Goal: Complete application form: Complete application form

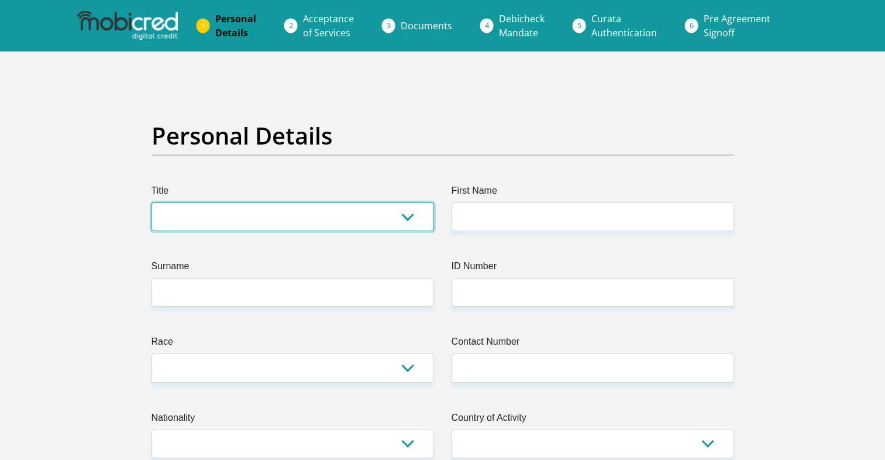
click at [258, 216] on select "Mr Ms Mrs Dr [PERSON_NAME]" at bounding box center [292, 216] width 282 height 29
select select "Mr"
click at [151, 202] on select "Mr Ms Mrs Dr [PERSON_NAME]" at bounding box center [292, 216] width 282 height 29
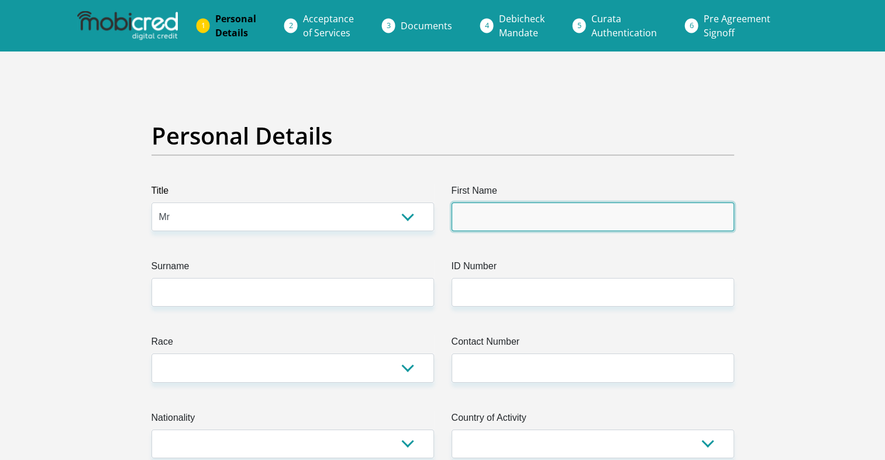
click at [469, 217] on input "First Name" at bounding box center [592, 216] width 282 height 29
type input "Siphosakhe"
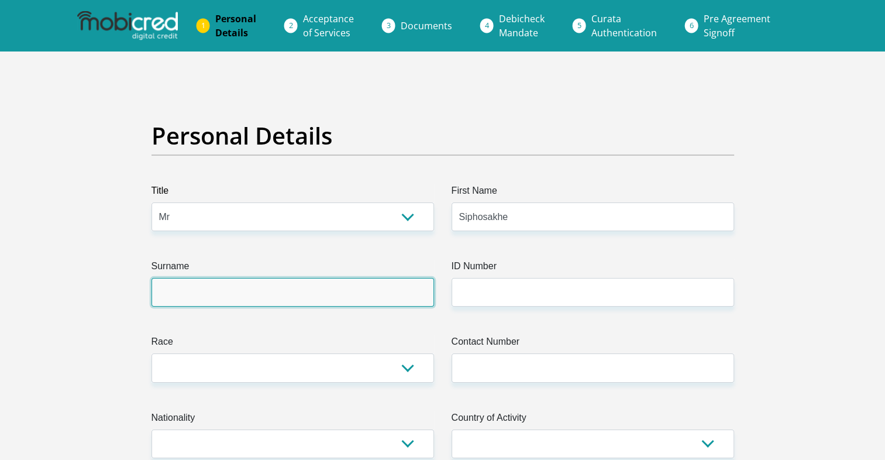
type input "Gwejana"
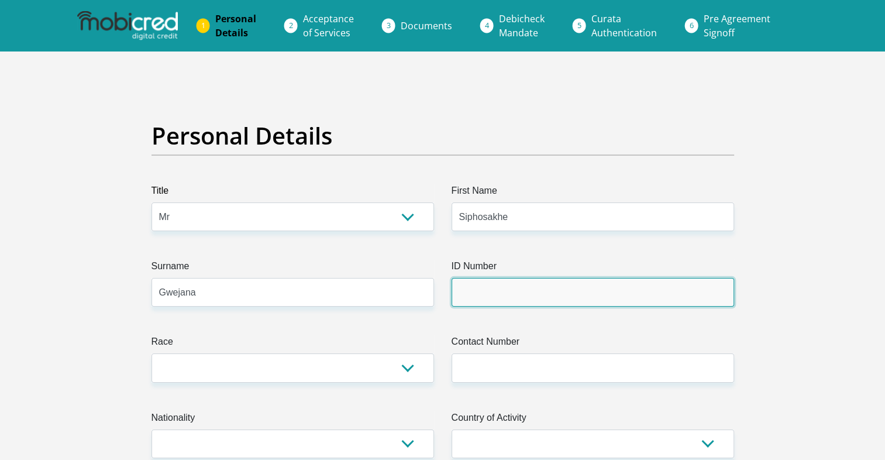
type input "9612315027089"
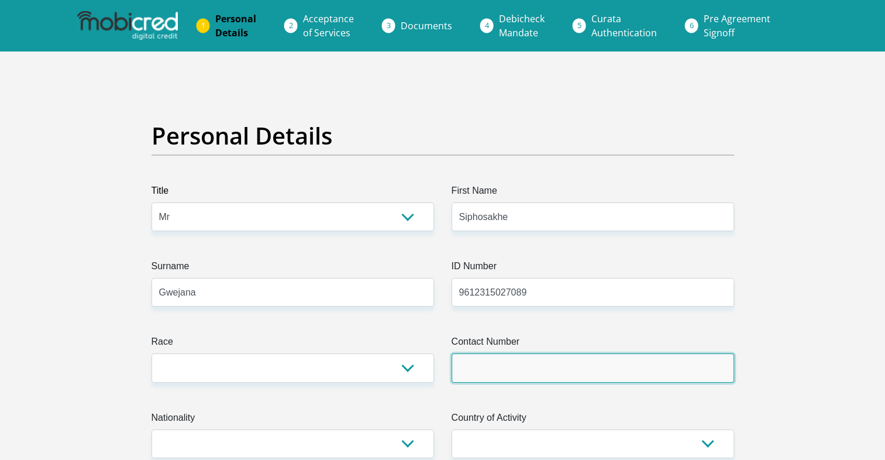
type input "0739344711"
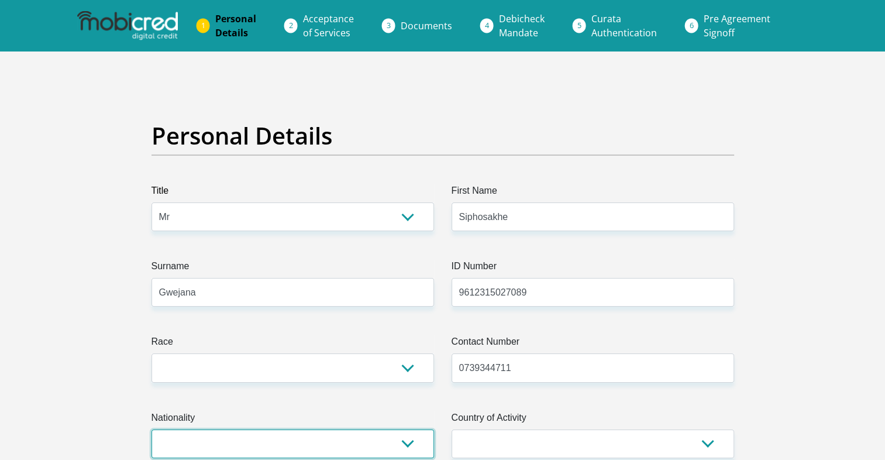
select select "ZAF"
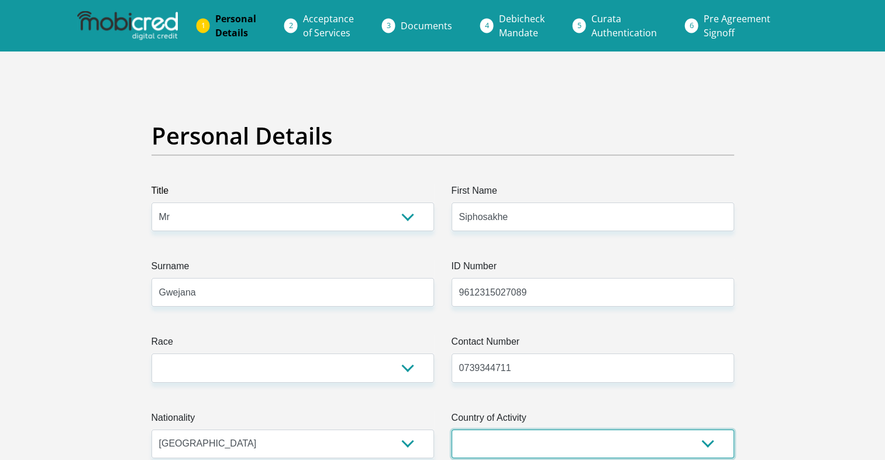
select select "ZAF"
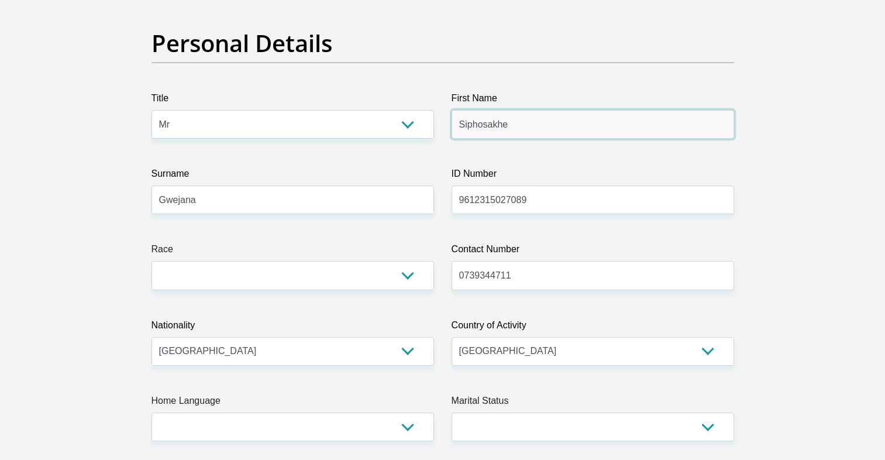
scroll to position [117, 0]
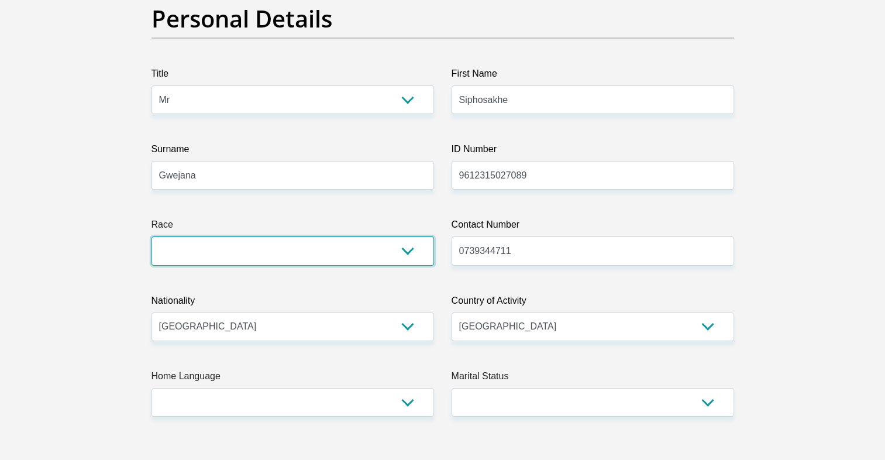
click at [411, 251] on select "Black Coloured Indian White Other" at bounding box center [292, 250] width 282 height 29
select select "1"
click at [151, 236] on select "Black Coloured Indian White Other" at bounding box center [292, 250] width 282 height 29
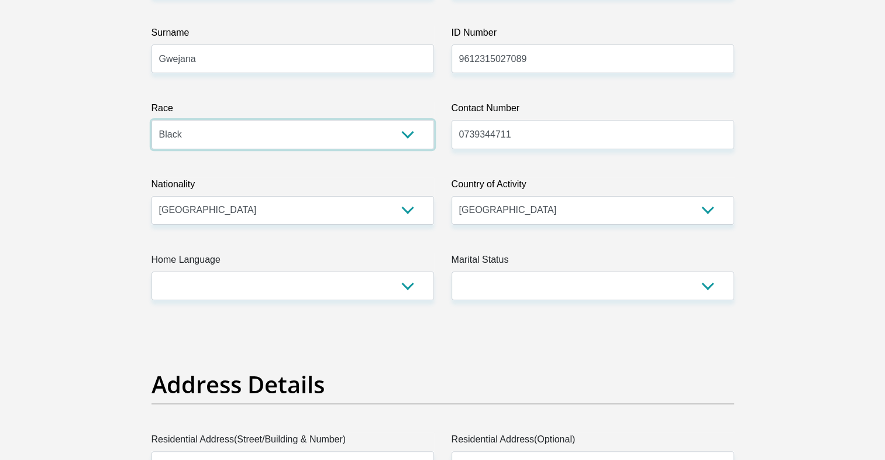
scroll to position [234, 0]
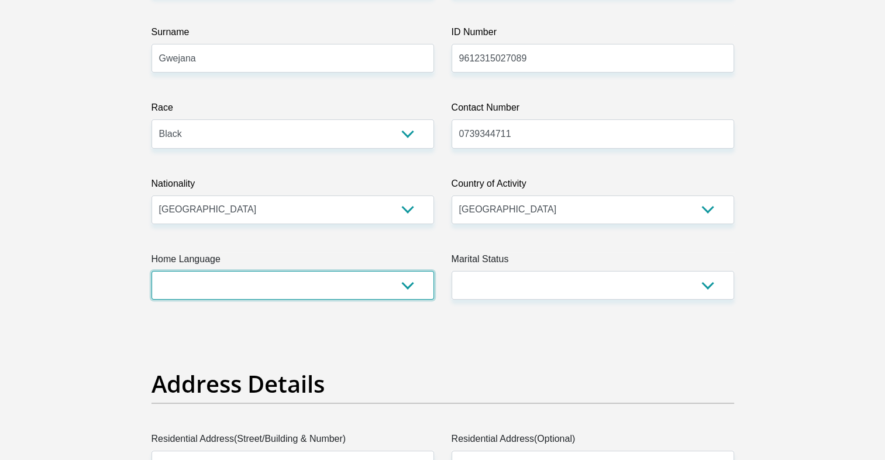
click at [323, 288] on select "Afrikaans English Sepedi South Ndebele Southern Sotho Swati Tsonga Tswana Venda…" at bounding box center [292, 285] width 282 height 29
select select "xho"
click at [151, 271] on select "Afrikaans English Sepedi South Ndebele Southern Sotho Swati Tsonga Tswana Venda…" at bounding box center [292, 285] width 282 height 29
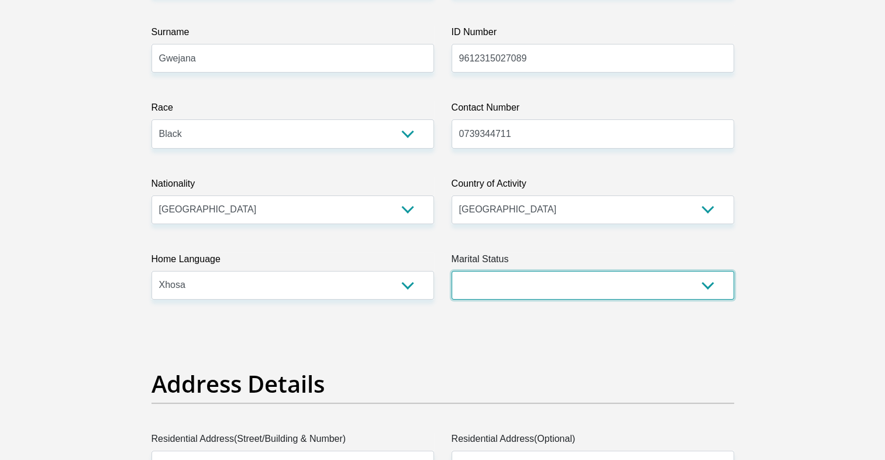
click at [501, 278] on select "Married ANC Single Divorced Widowed Married COP or Customary Law" at bounding box center [592, 285] width 282 height 29
select select "2"
click at [451, 271] on select "Married ANC Single Divorced Widowed Married COP or Customary Law" at bounding box center [592, 285] width 282 height 29
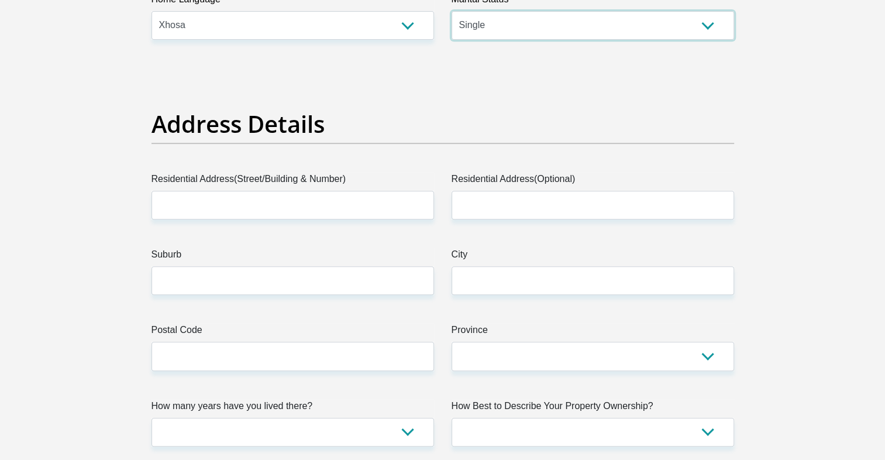
scroll to position [526, 0]
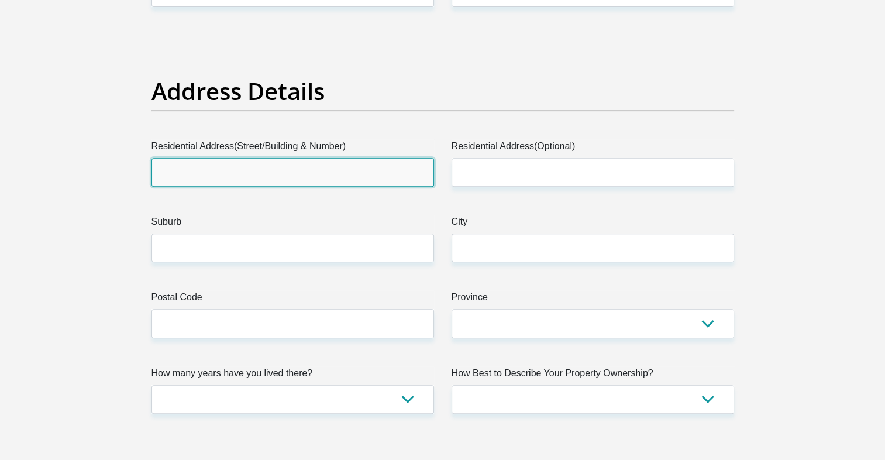
click at [277, 167] on input "Residential Address(Street/Building & Number)" at bounding box center [292, 172] width 282 height 29
type input "[STREET_ADDRESS]"
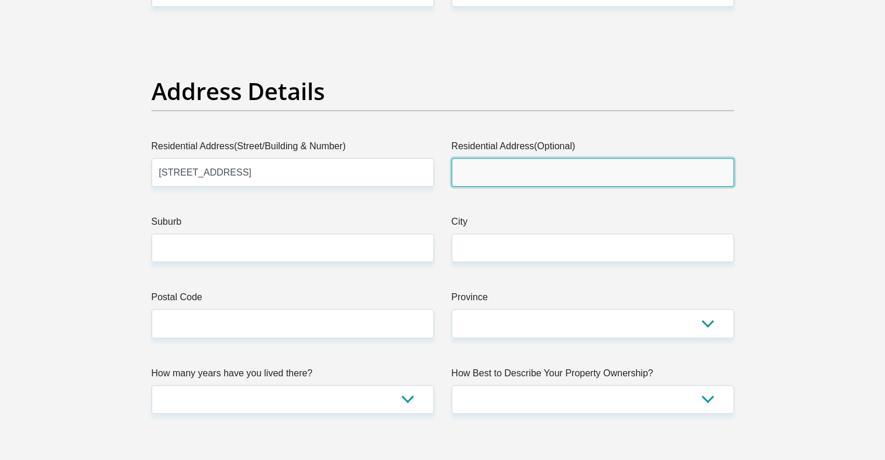
type input "House"
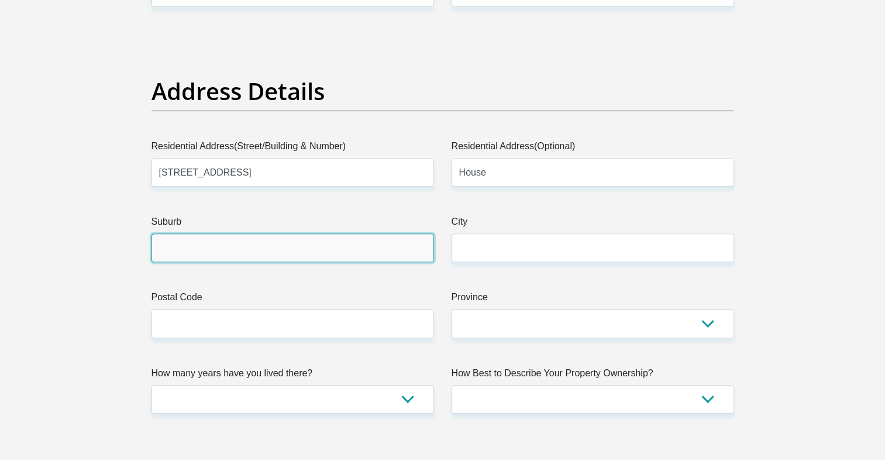
type input "SPRINGS"
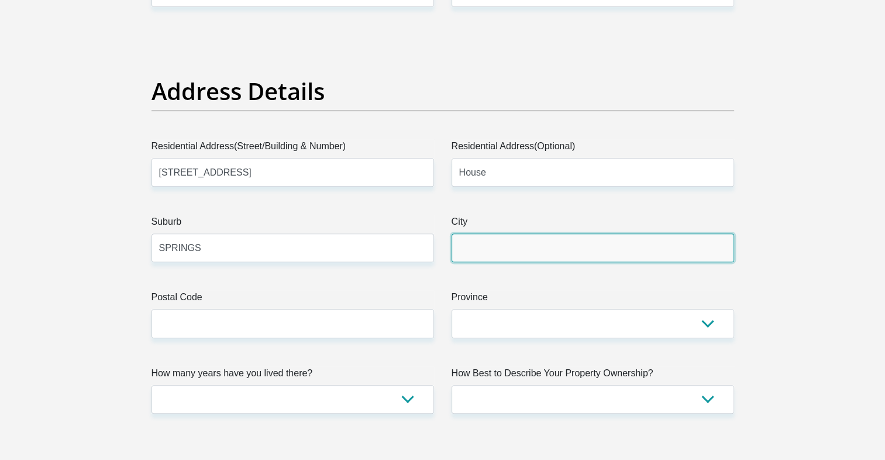
type input "SPRINGS"
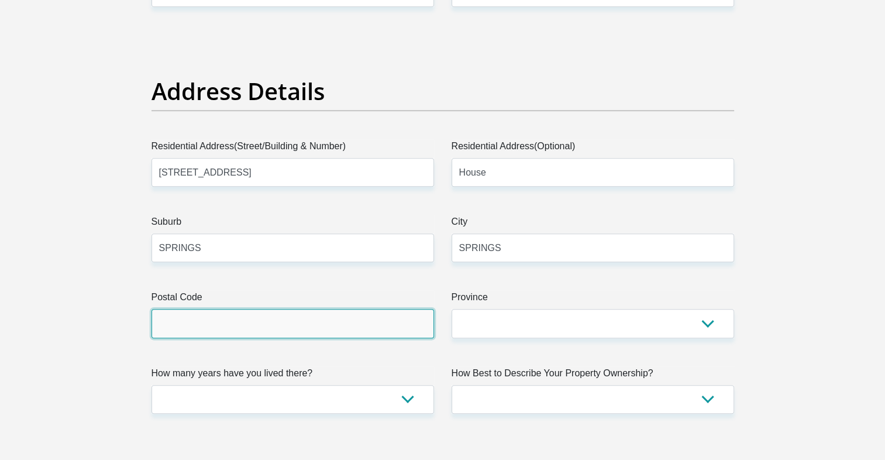
type input "1559"
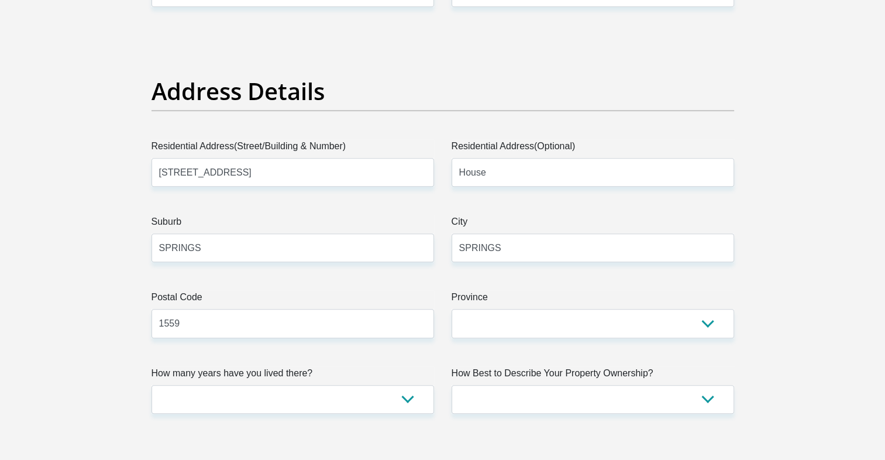
type input "[EMAIL_ADDRESS][DOMAIN_NAME]"
type input "71559"
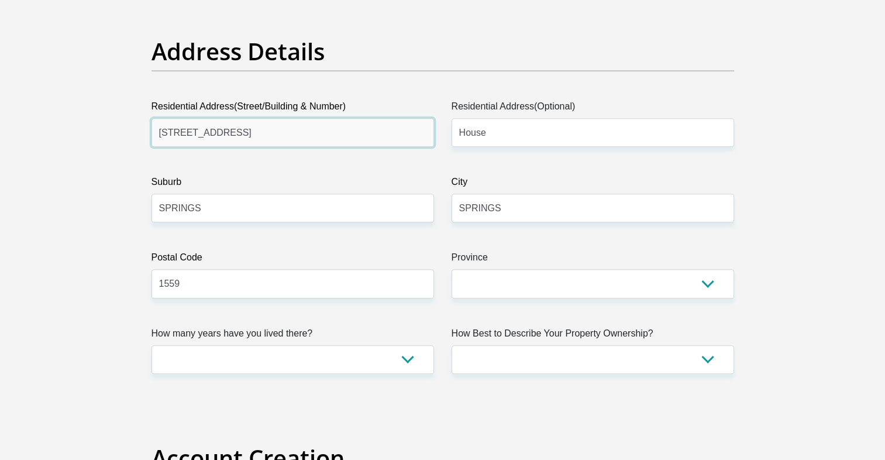
scroll to position [643, 0]
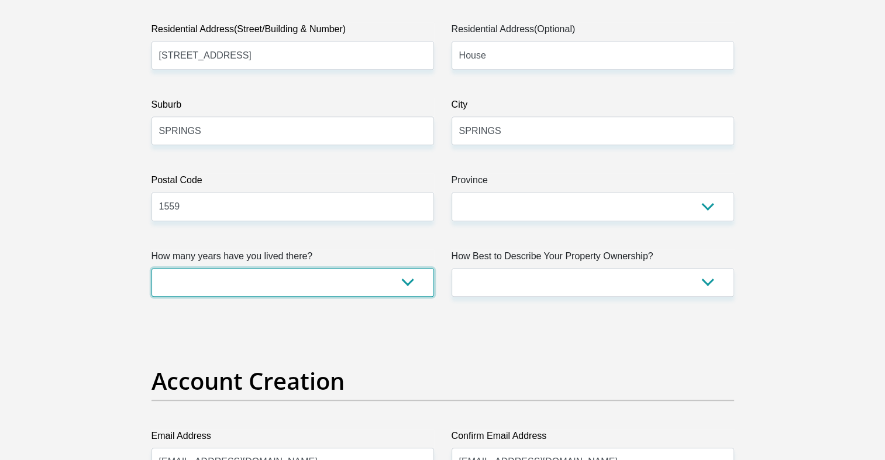
click at [391, 282] on select "less than 1 year 1-3 years 3-5 years 5+ years" at bounding box center [292, 282] width 282 height 29
select select "0"
click at [151, 268] on select "less than 1 year 1-3 years 3-5 years 5+ years" at bounding box center [292, 282] width 282 height 29
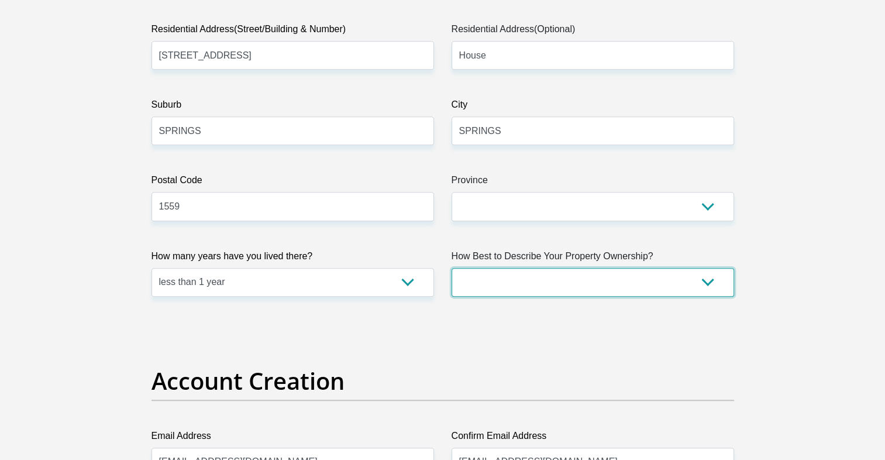
click at [495, 285] on select "Owned Rented Family Owned Company Dwelling" at bounding box center [592, 282] width 282 height 29
select select "Rented"
click at [451, 268] on select "Owned Rented Family Owned Company Dwelling" at bounding box center [592, 282] width 282 height 29
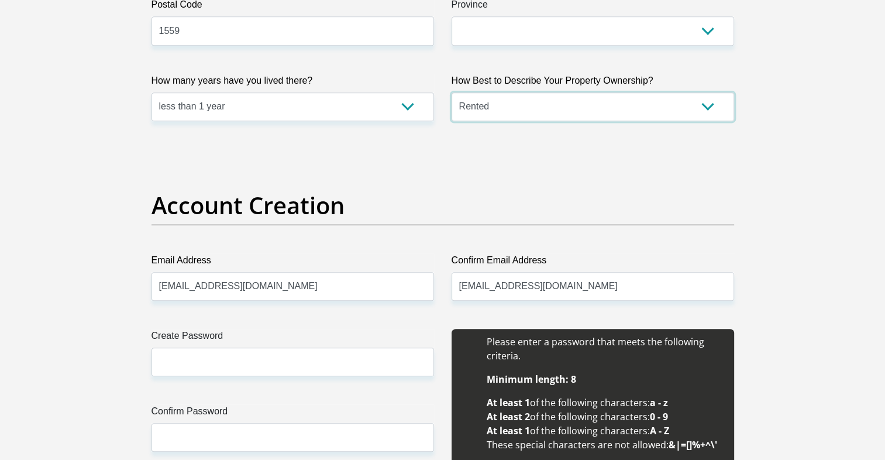
scroll to position [877, 0]
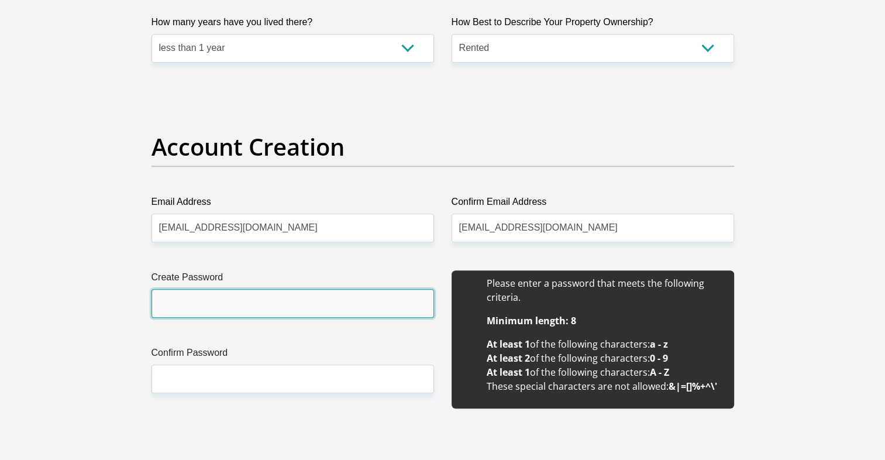
click at [349, 305] on input "Create Password" at bounding box center [292, 303] width 282 height 29
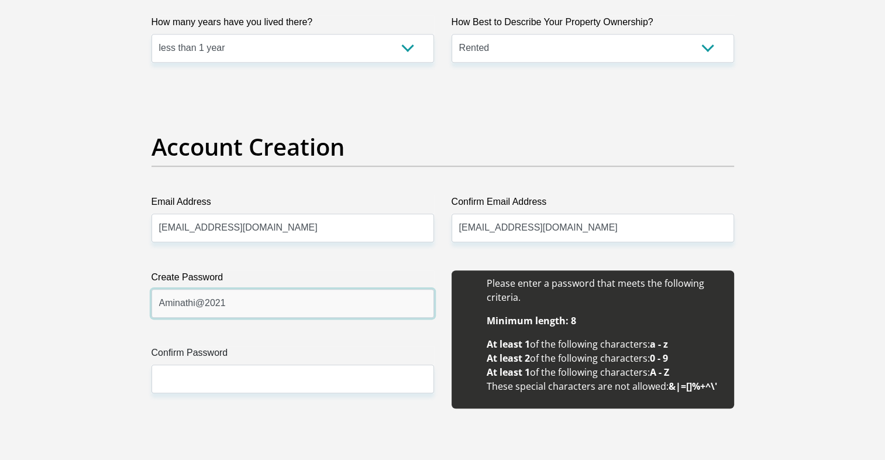
type input "Aminathi@2021"
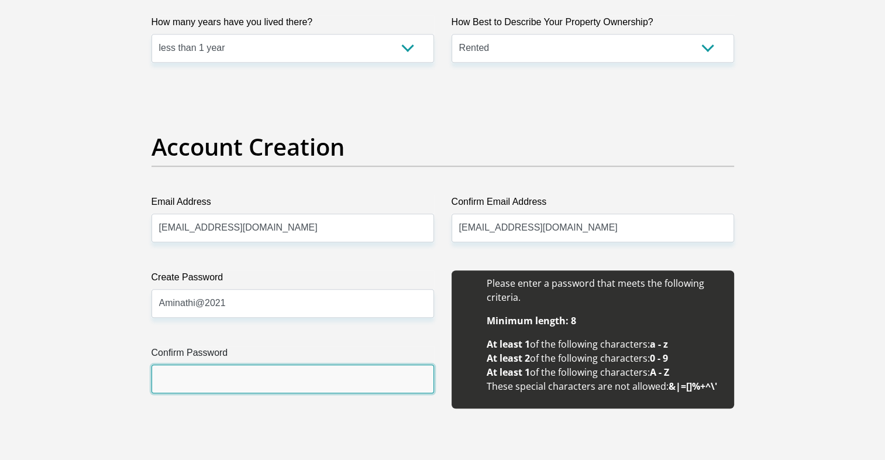
click at [239, 378] on input "Confirm Password" at bounding box center [292, 378] width 282 height 29
type input "Aminathi@2021"
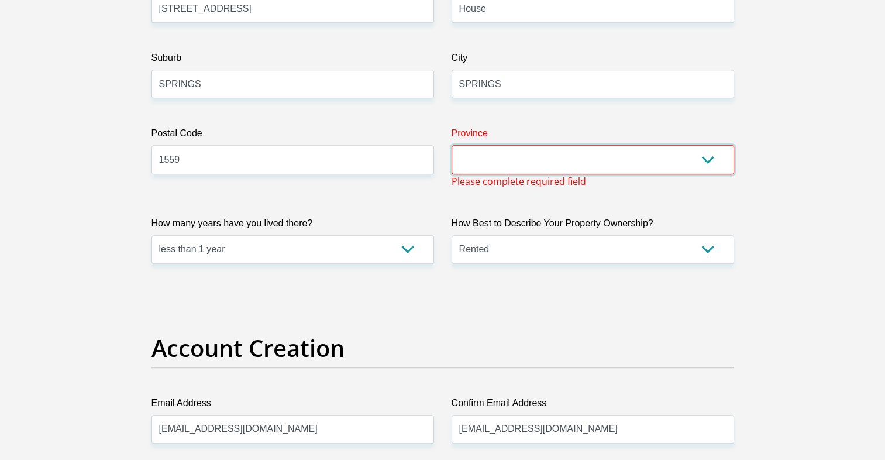
scroll to position [688, 0]
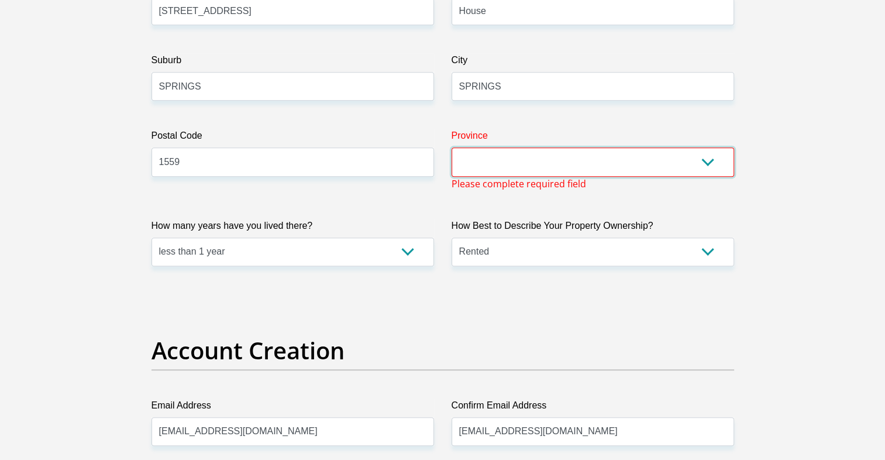
click at [650, 153] on select "Eastern Cape Free State [GEOGRAPHIC_DATA] [GEOGRAPHIC_DATA][DATE] [GEOGRAPHIC_D…" at bounding box center [592, 161] width 282 height 29
click at [634, 163] on select "Eastern Cape Free State [GEOGRAPHIC_DATA] [GEOGRAPHIC_DATA][DATE] [GEOGRAPHIC_D…" at bounding box center [592, 161] width 282 height 29
select select "Gauteng"
click at [451, 147] on select "Eastern Cape Free State [GEOGRAPHIC_DATA] [GEOGRAPHIC_DATA][DATE] [GEOGRAPHIC_D…" at bounding box center [592, 161] width 282 height 29
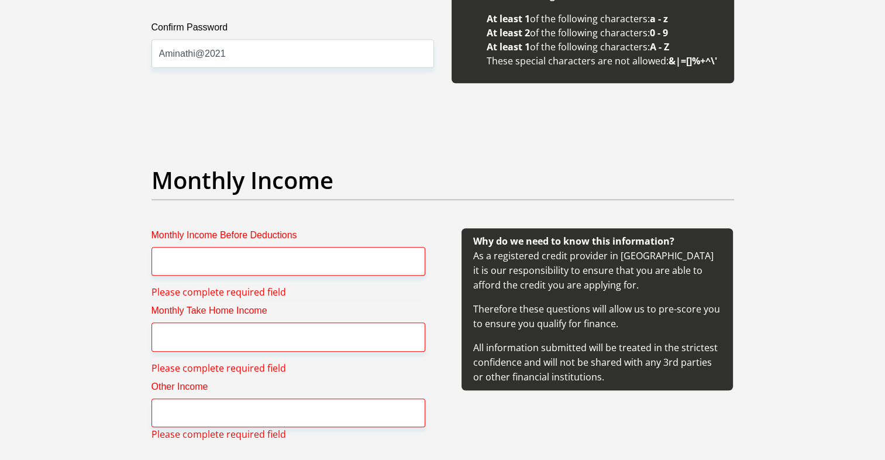
scroll to position [1272, 0]
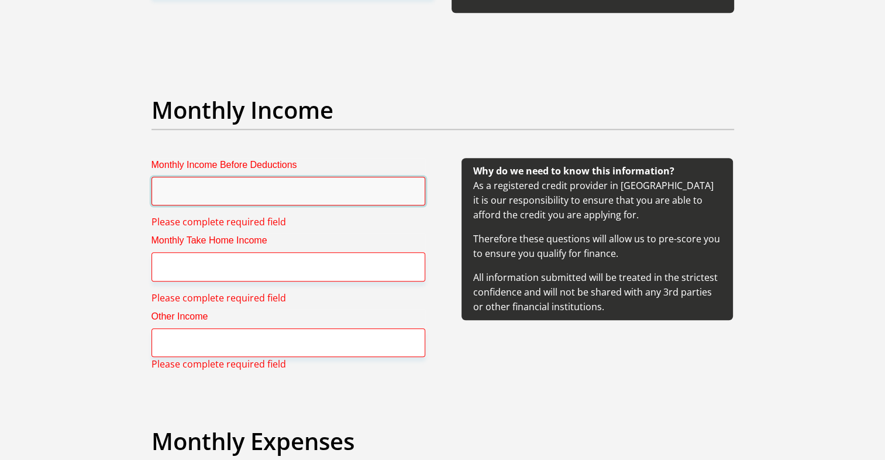
click at [224, 189] on input "Monthly Income Before Deductions" at bounding box center [288, 191] width 274 height 29
type input "13000"
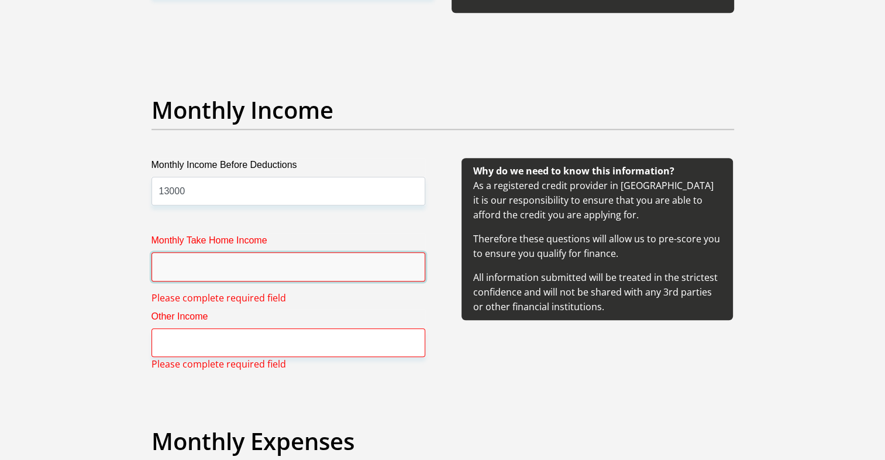
click at [219, 263] on input "Monthly Take Home Income" at bounding box center [288, 266] width 274 height 29
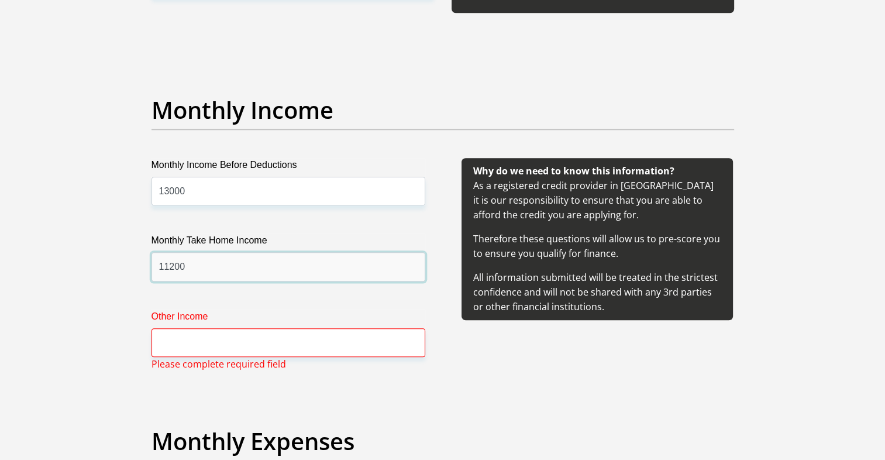
type input "11200"
click at [212, 350] on input "Other Income" at bounding box center [288, 342] width 274 height 29
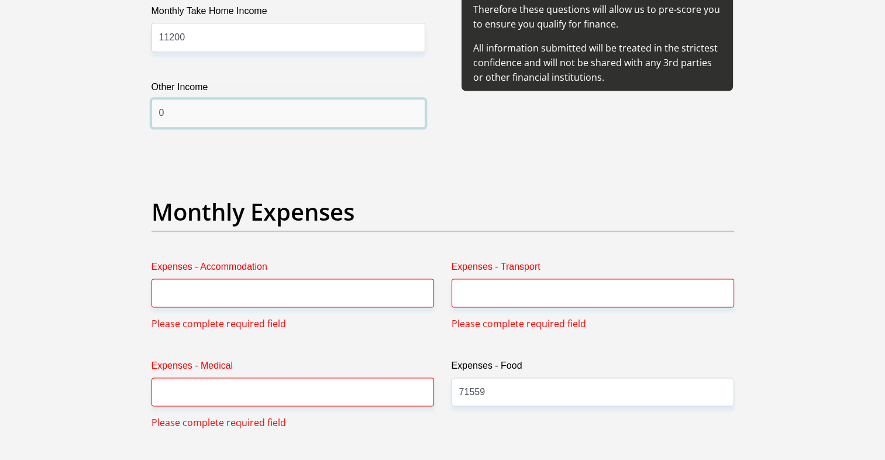
scroll to position [1506, 0]
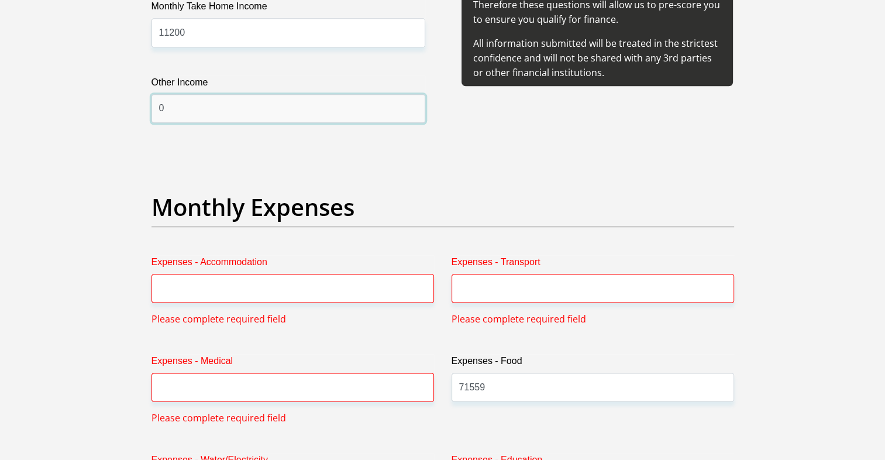
type input "0"
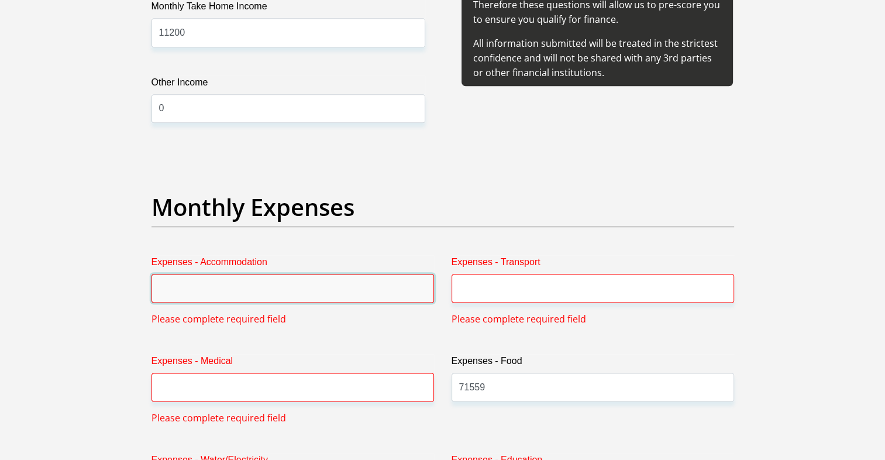
click at [271, 282] on input "Expenses - Accommodation" at bounding box center [292, 288] width 282 height 29
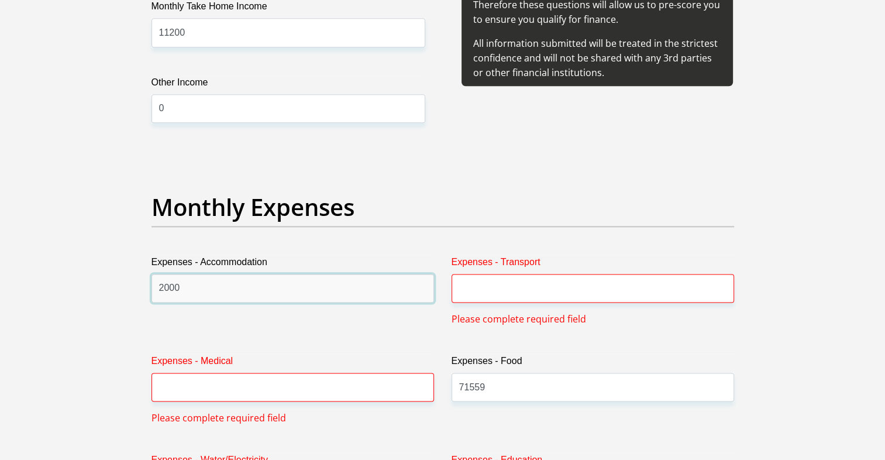
type input "2000"
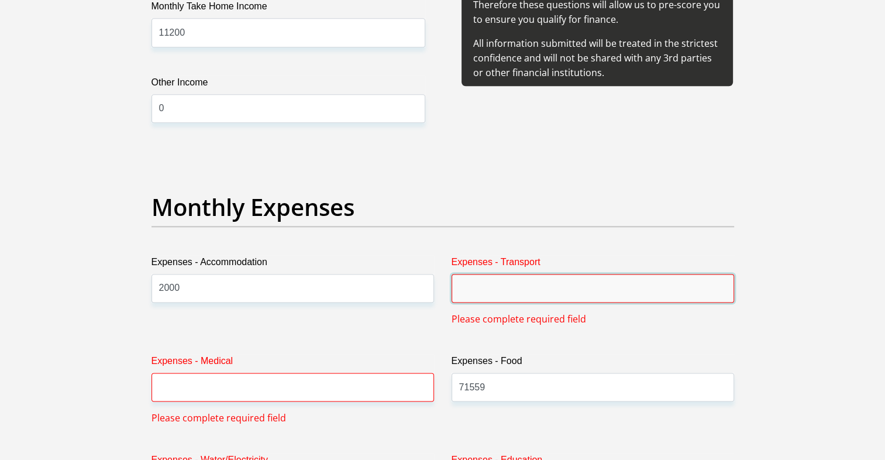
click at [494, 281] on input "Expenses - Transport" at bounding box center [592, 288] width 282 height 29
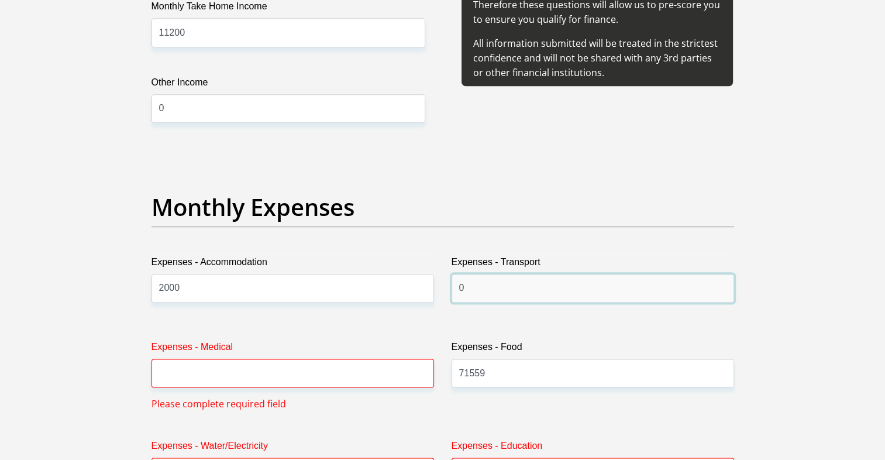
type input "0"
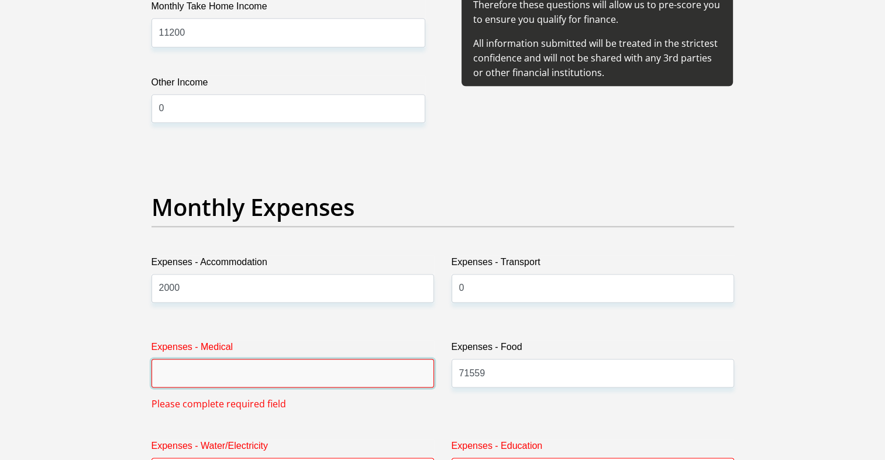
click at [327, 375] on input "Expenses - Medical" at bounding box center [292, 372] width 282 height 29
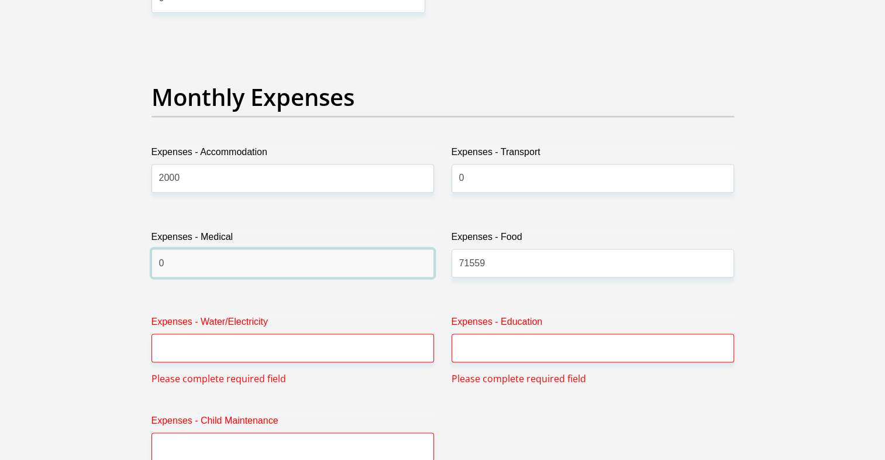
scroll to position [1623, 0]
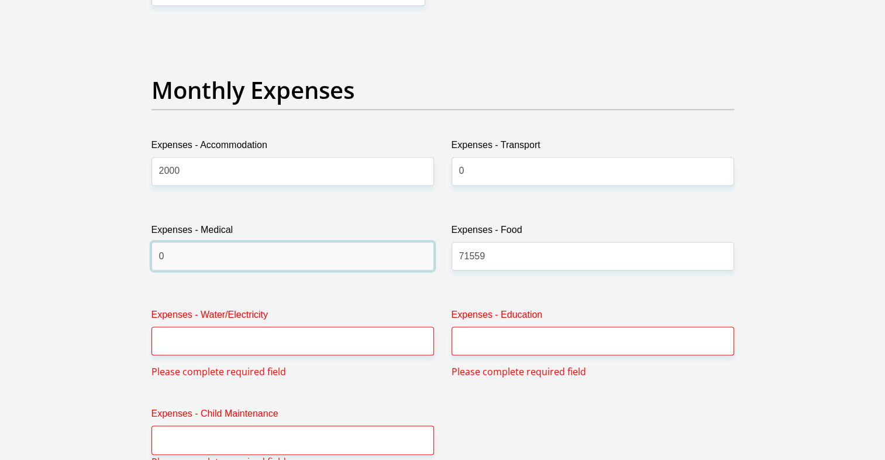
type input "0"
click at [526, 263] on input "71559" at bounding box center [592, 256] width 282 height 29
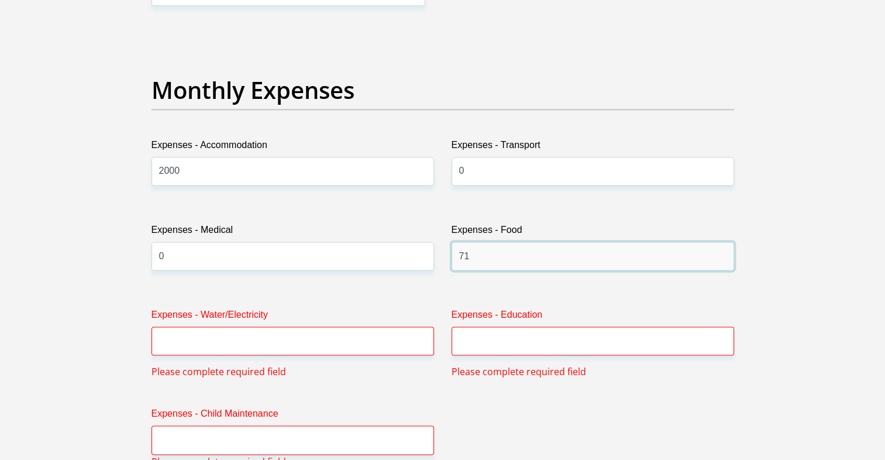
type input "7"
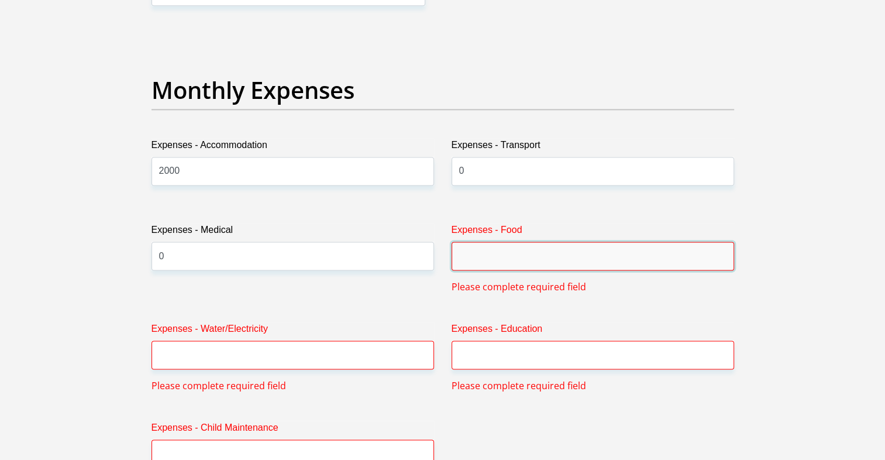
type input "2"
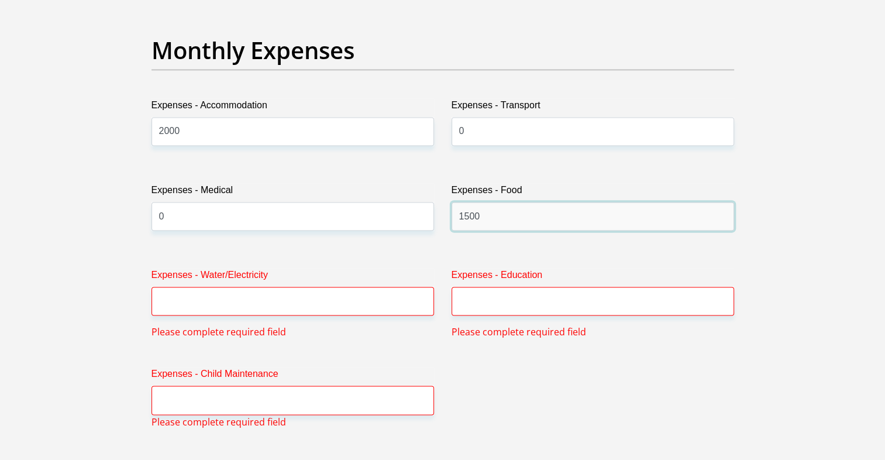
scroll to position [1682, 0]
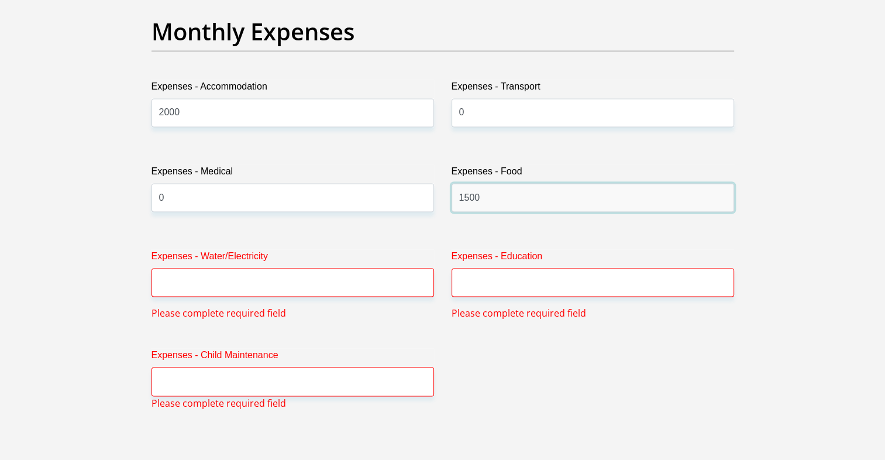
type input "1500"
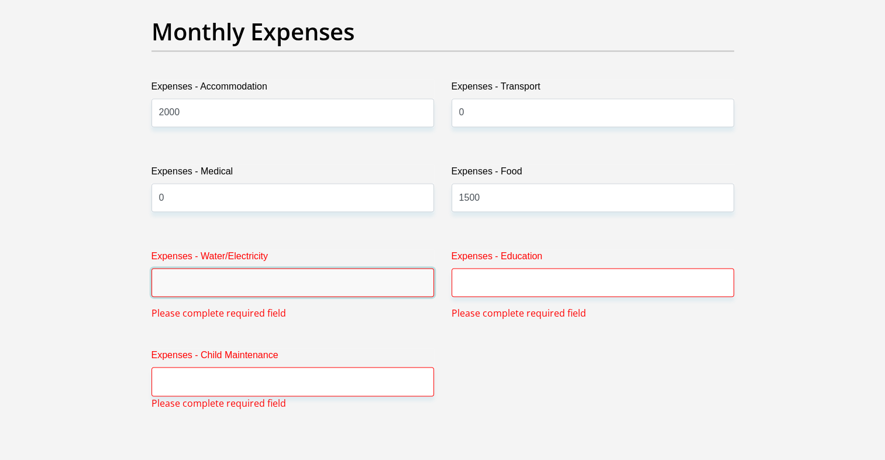
click at [311, 282] on input "Expenses - Water/Electricity" at bounding box center [292, 282] width 282 height 29
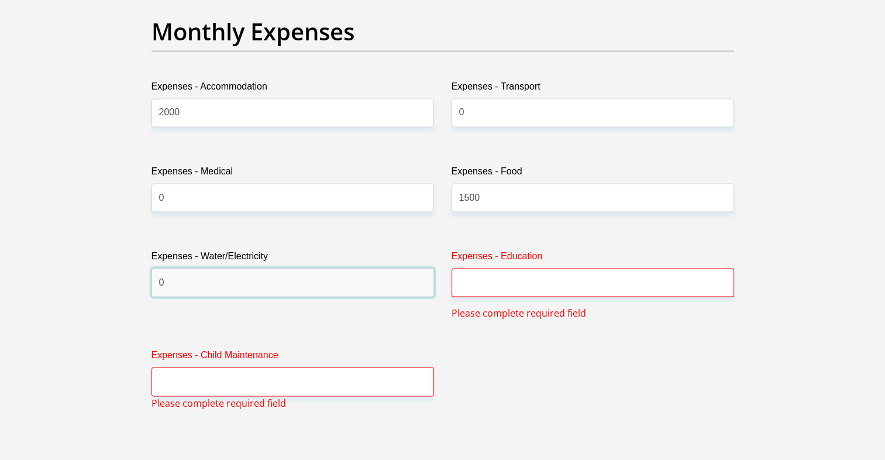
type input "0"
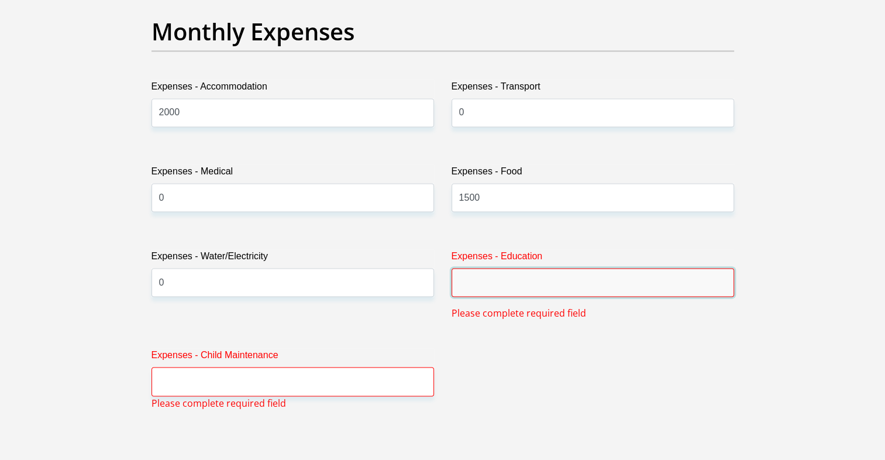
click at [478, 280] on input "Expenses - Education" at bounding box center [592, 282] width 282 height 29
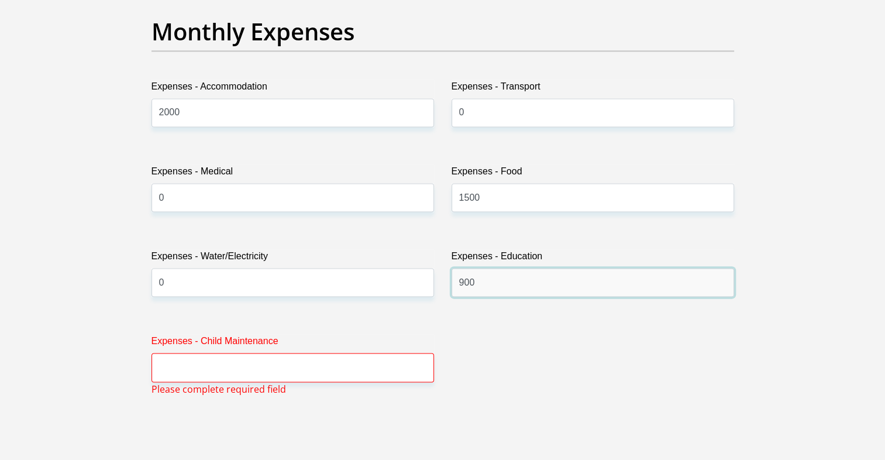
type input "900"
click at [332, 363] on input "Expenses - Child Maintenance" at bounding box center [292, 367] width 282 height 29
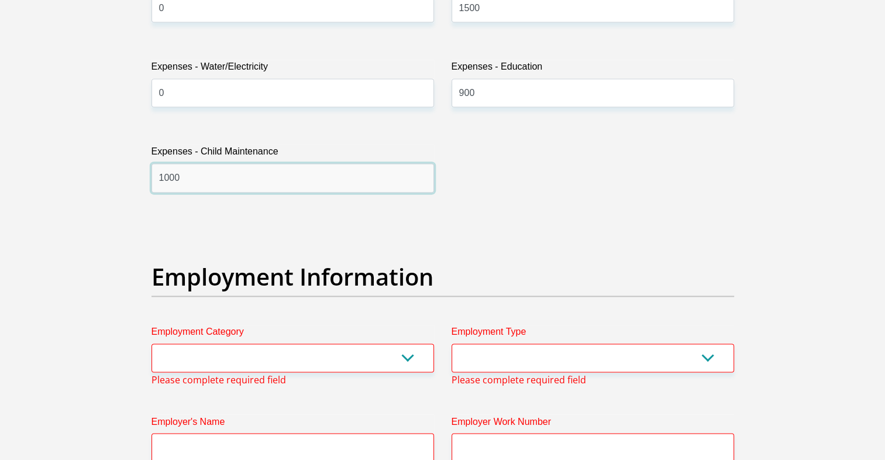
scroll to position [1974, 0]
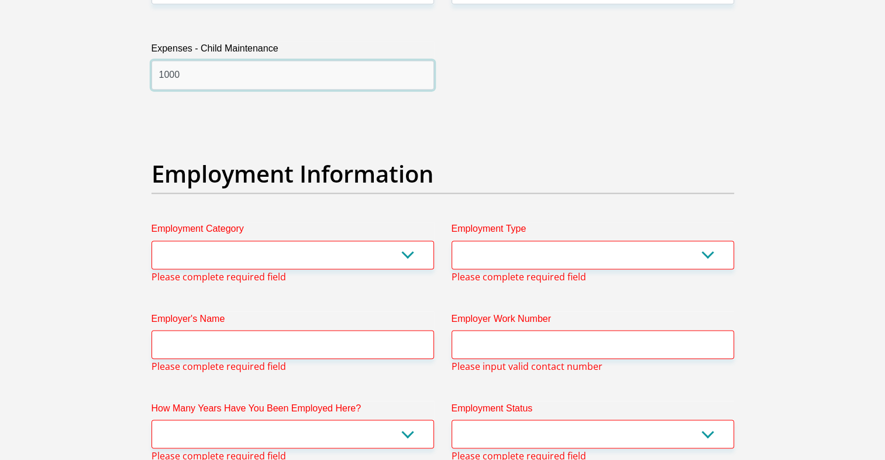
type input "1000"
click at [288, 250] on select "AGRICULTURE ALCOHOL & TOBACCO CONSTRUCTION MATERIALS METALLURGY EQUIPMENT FOR R…" at bounding box center [292, 254] width 282 height 29
select select "79"
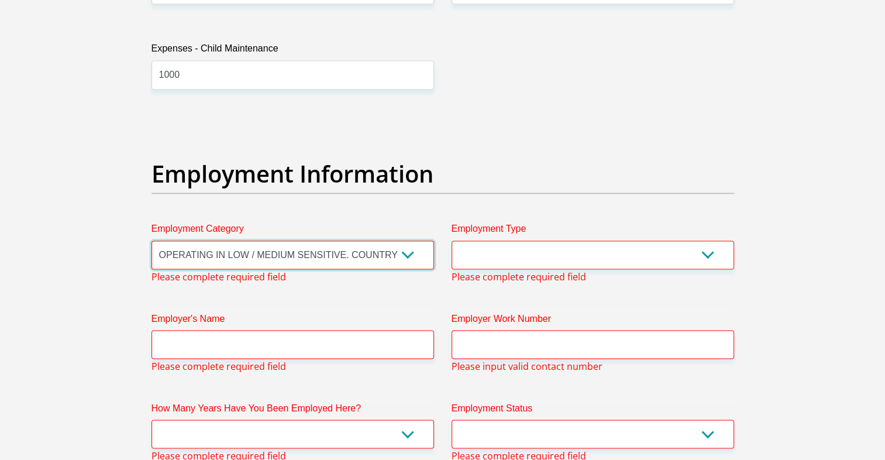
click at [151, 240] on select "AGRICULTURE ALCOHOL & TOBACCO CONSTRUCTION MATERIALS METALLURGY EQUIPMENT FOR R…" at bounding box center [292, 254] width 282 height 29
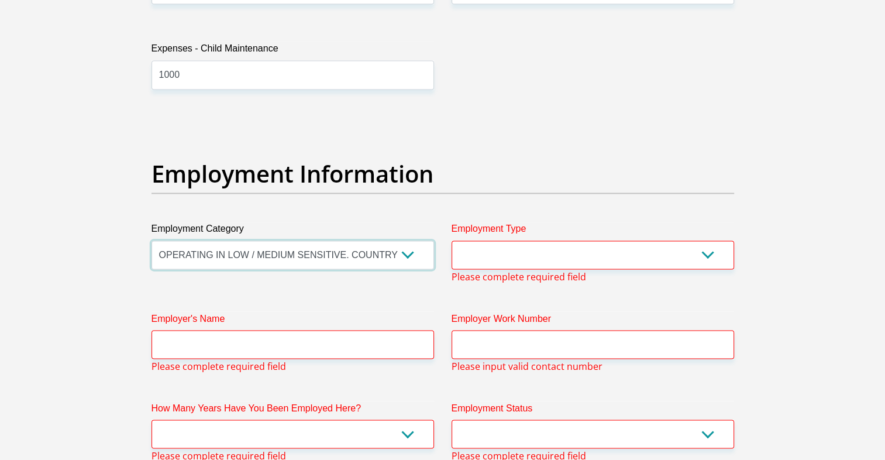
scroll to position [2033, 0]
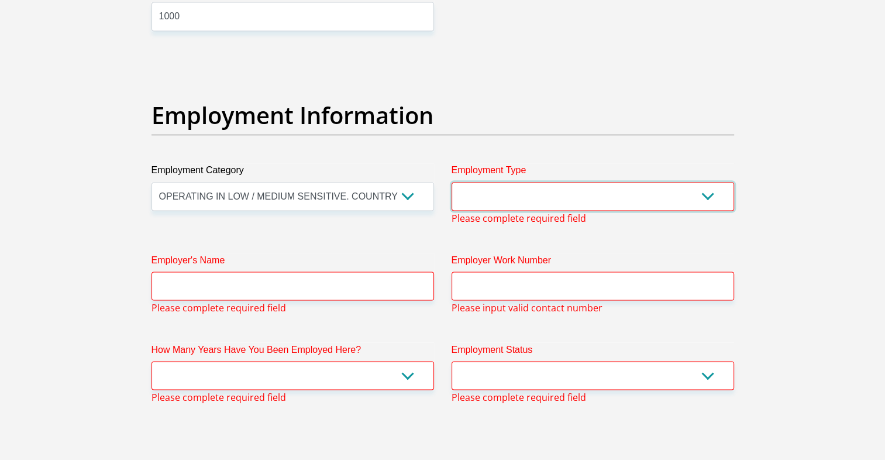
click at [515, 204] on select "College/Lecturer Craft Seller Creative Driver Executive Farmer Forces - Non Com…" at bounding box center [592, 196] width 282 height 29
select select "Unknown/Other"
click at [451, 182] on select "College/Lecturer Craft Seller Creative Driver Executive Farmer Forces - Non Com…" at bounding box center [592, 196] width 282 height 29
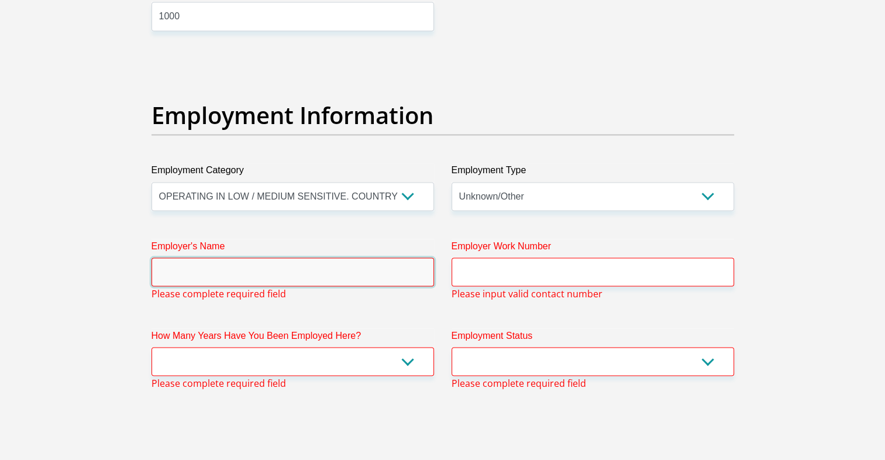
click at [280, 268] on input "Employer's Name" at bounding box center [292, 271] width 282 height 29
type input "HeinekenBeverages"
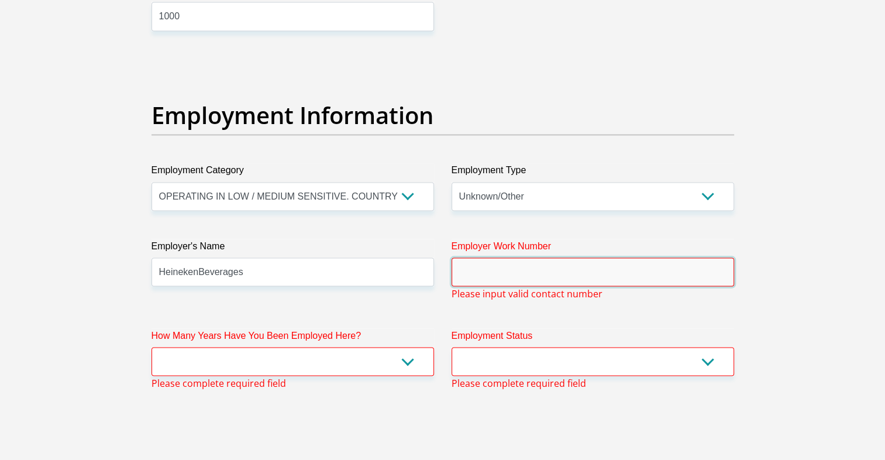
click at [605, 258] on input "Employer Work Number" at bounding box center [592, 271] width 282 height 29
type input "1711311"
click at [340, 356] on select "less than 1 year 1-3 years 3-5 years 5+ years" at bounding box center [292, 361] width 282 height 29
select select "24"
click at [151, 347] on select "less than 1 year 1-3 years 3-5 years 5+ years" at bounding box center [292, 361] width 282 height 29
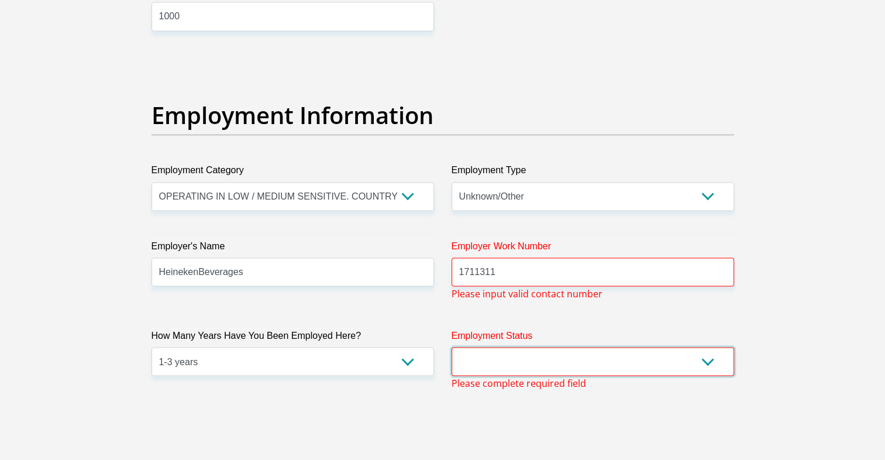
click at [492, 358] on select "Permanent/Full-time Part-time/Casual [DEMOGRAPHIC_DATA] Worker Self-Employed Ho…" at bounding box center [592, 361] width 282 height 29
select select "1"
click at [451, 347] on select "Permanent/Full-time Part-time/Casual [DEMOGRAPHIC_DATA] Worker Self-Employed Ho…" at bounding box center [592, 361] width 282 height 29
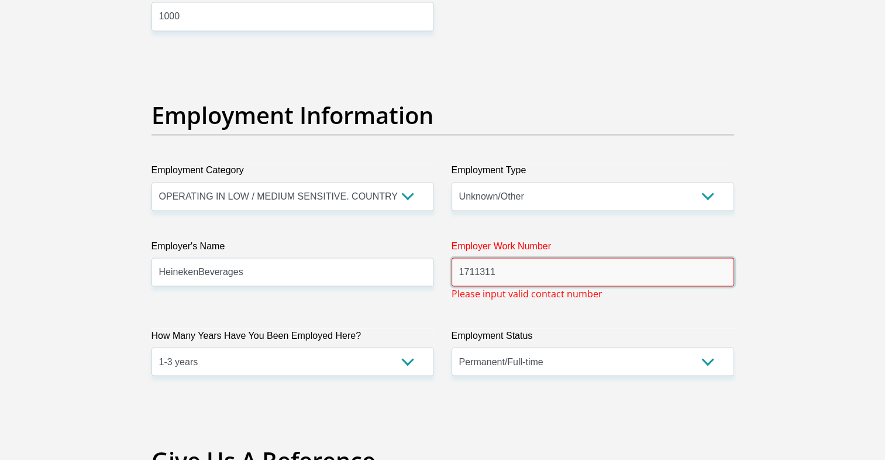
click at [536, 274] on input "1711311" at bounding box center [592, 271] width 282 height 29
type input "1"
paste input "010 226 5000"
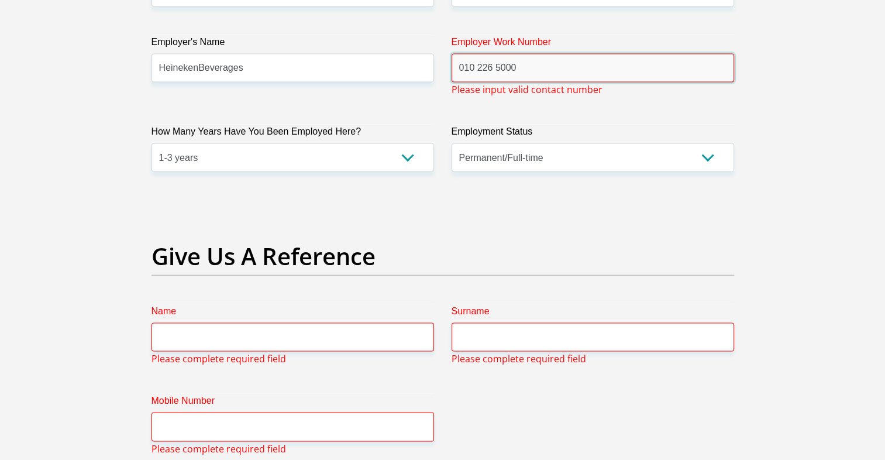
scroll to position [2150, 0]
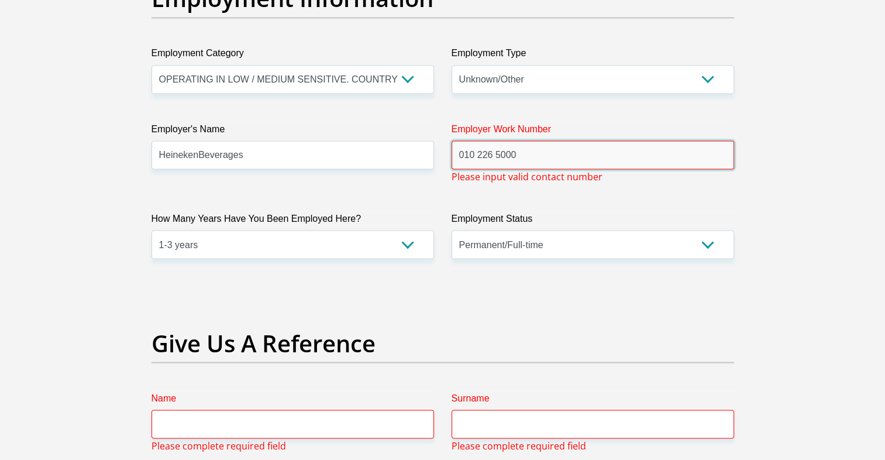
type input "010 226 5000"
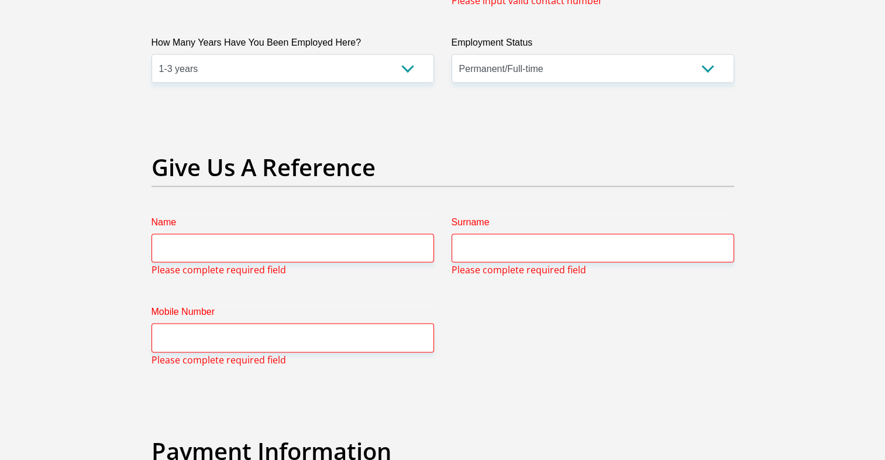
scroll to position [2325, 0]
click at [307, 246] on input "Name" at bounding box center [292, 248] width 282 height 29
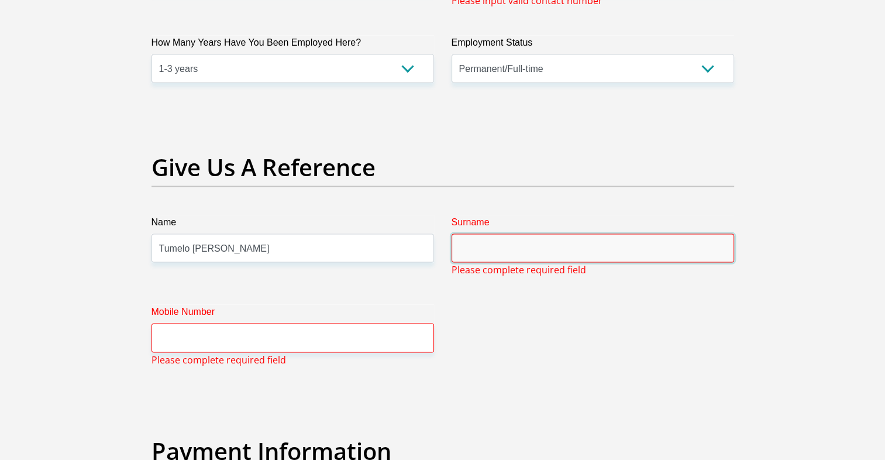
click at [524, 253] on input "Surname" at bounding box center [592, 248] width 282 height 29
drag, startPoint x: 219, startPoint y: 247, endPoint x: 191, endPoint y: 249, distance: 28.7
click at [191, 249] on input "Tumelo [PERSON_NAME]" at bounding box center [292, 248] width 282 height 29
click at [197, 234] on input "Tumelo [PERSON_NAME]" at bounding box center [292, 248] width 282 height 29
drag, startPoint x: 217, startPoint y: 244, endPoint x: 189, endPoint y: 247, distance: 27.6
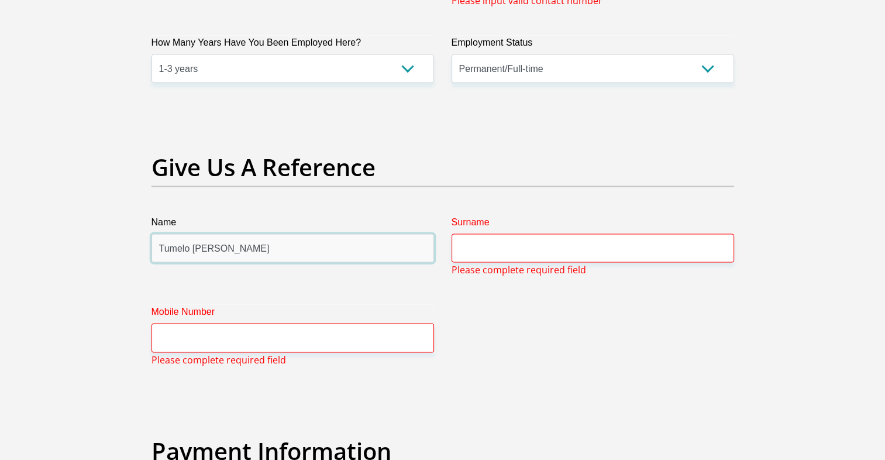
click at [189, 247] on input "Tumelo [PERSON_NAME]" at bounding box center [292, 248] width 282 height 29
type input "Tumelo"
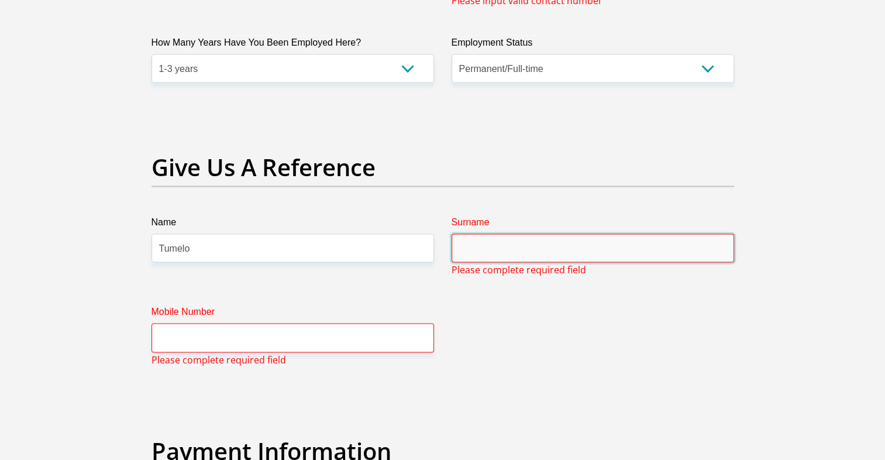
click at [468, 242] on input "Surname" at bounding box center [592, 248] width 282 height 29
paste input "010 226 5000"
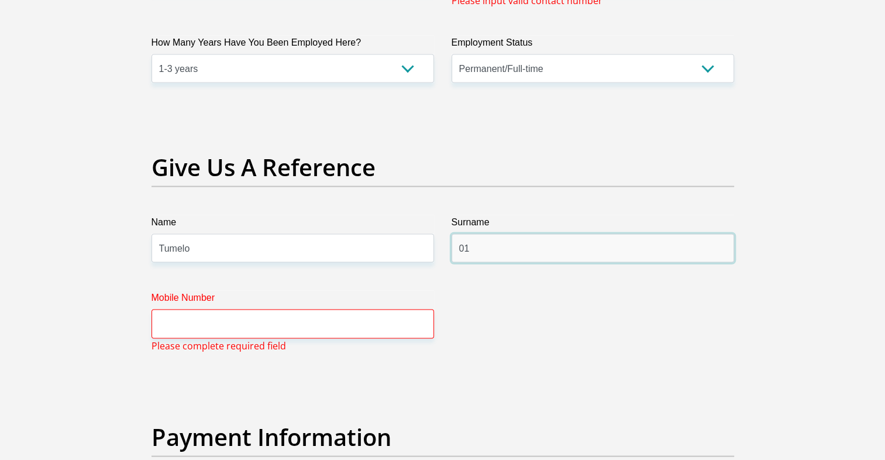
type input "0"
type input "[PERSON_NAME]"
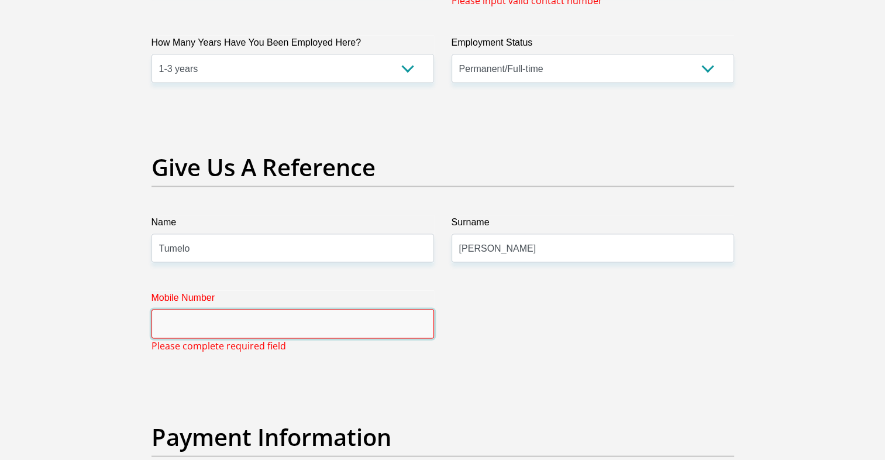
click at [229, 323] on input "Mobile Number" at bounding box center [292, 323] width 282 height 29
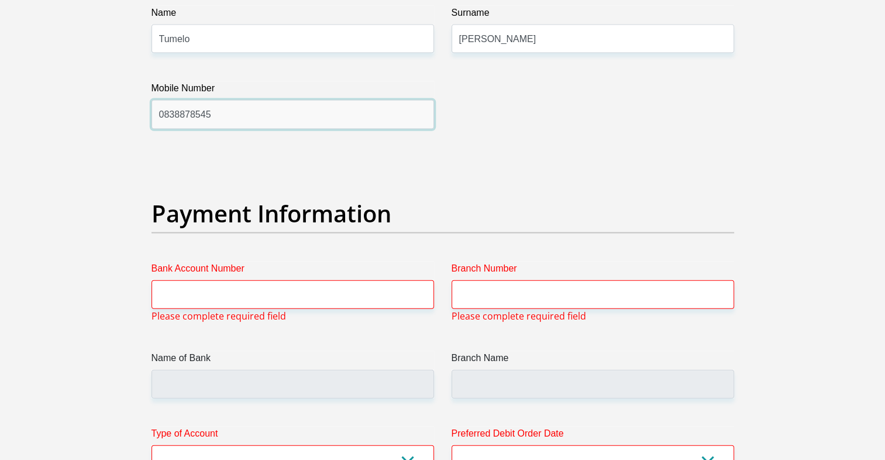
scroll to position [2501, 0]
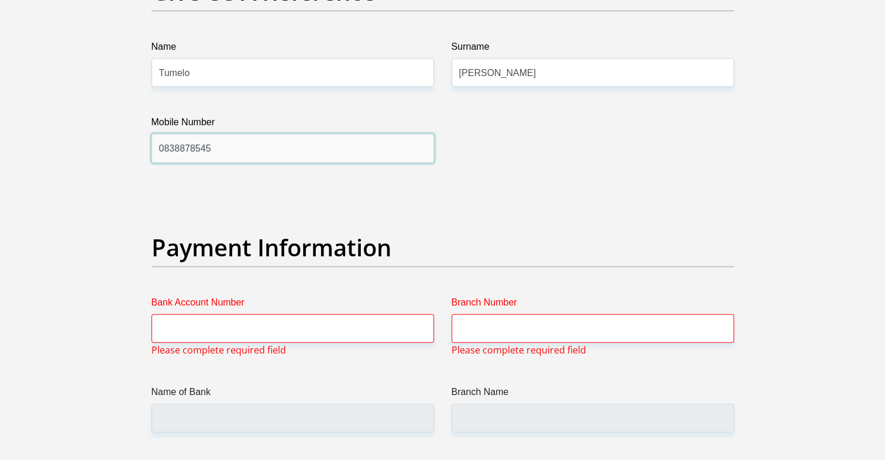
type input "0838878545"
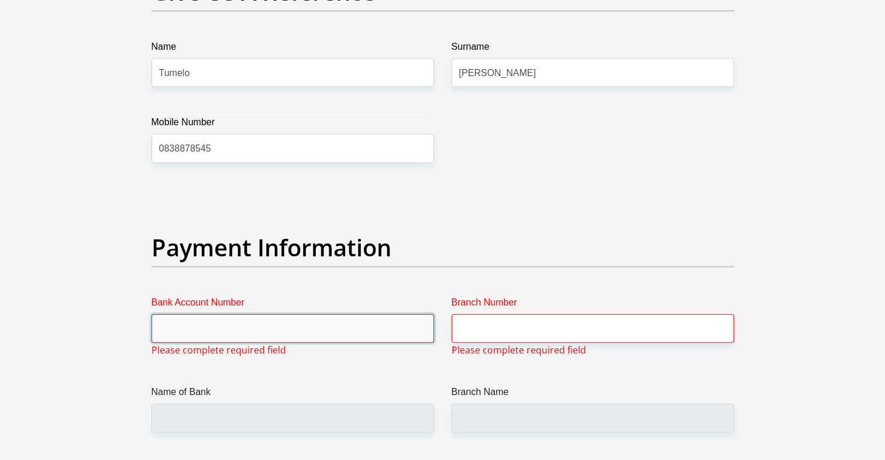
click at [229, 339] on input "Bank Account Number" at bounding box center [292, 328] width 282 height 29
click at [228, 332] on input "Bank Account Number" at bounding box center [292, 328] width 282 height 29
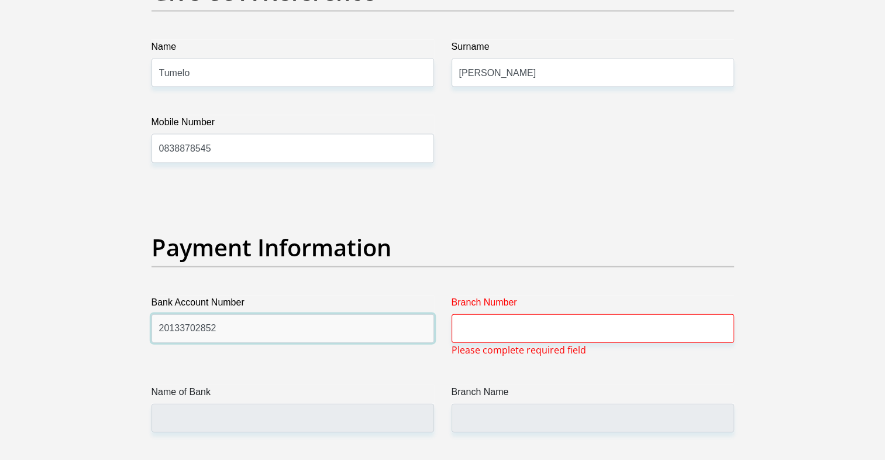
type input "20133702852"
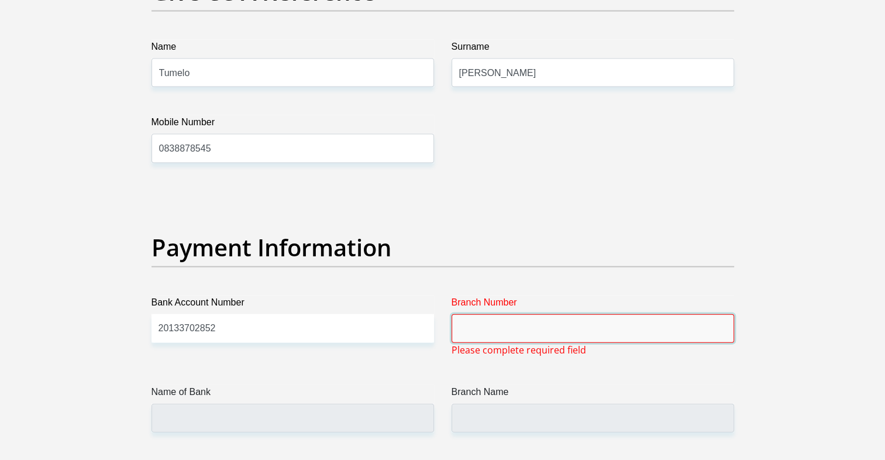
click at [578, 333] on input "Branch Number" at bounding box center [592, 328] width 282 height 29
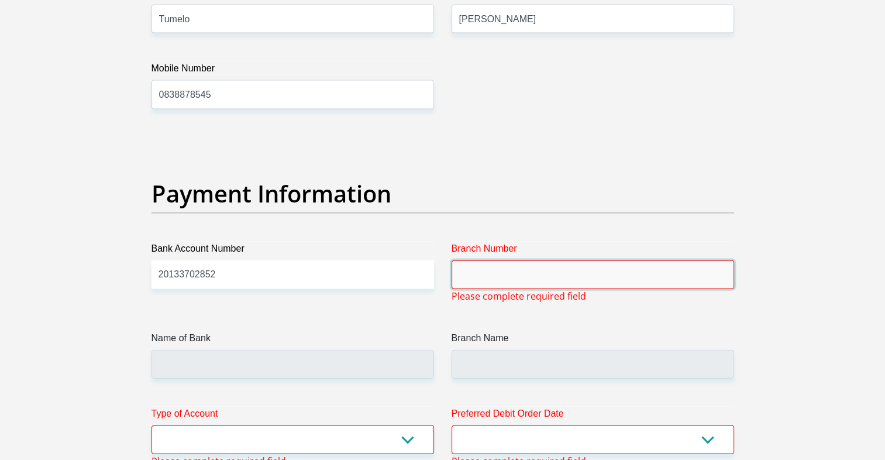
scroll to position [2617, 0]
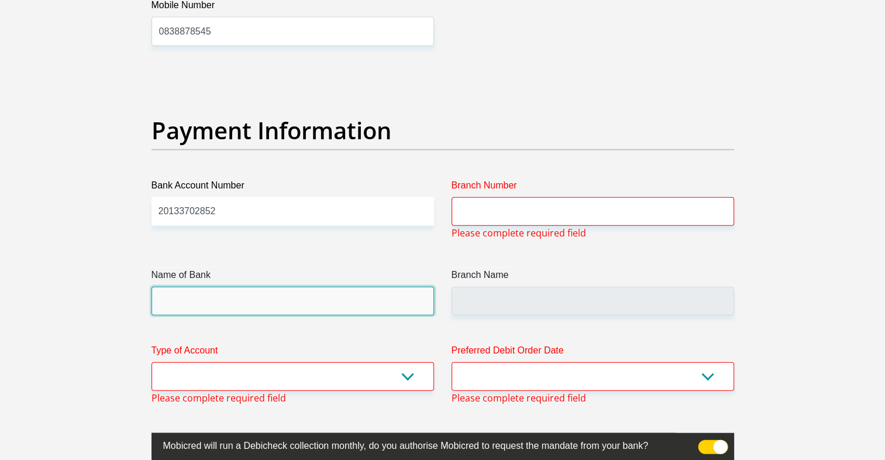
click at [294, 294] on input "Name of Bank" at bounding box center [292, 301] width 282 height 29
click at [280, 294] on input "Name of Bank" at bounding box center [292, 301] width 282 height 29
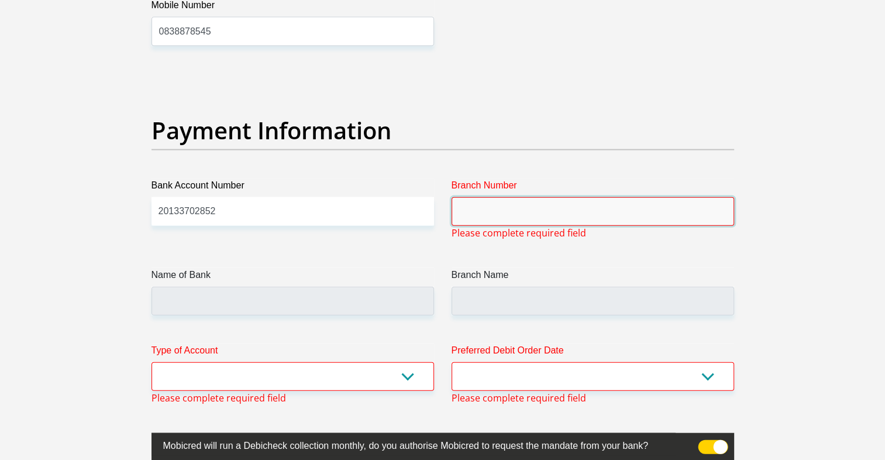
click at [572, 208] on input "Branch Number" at bounding box center [592, 211] width 282 height 29
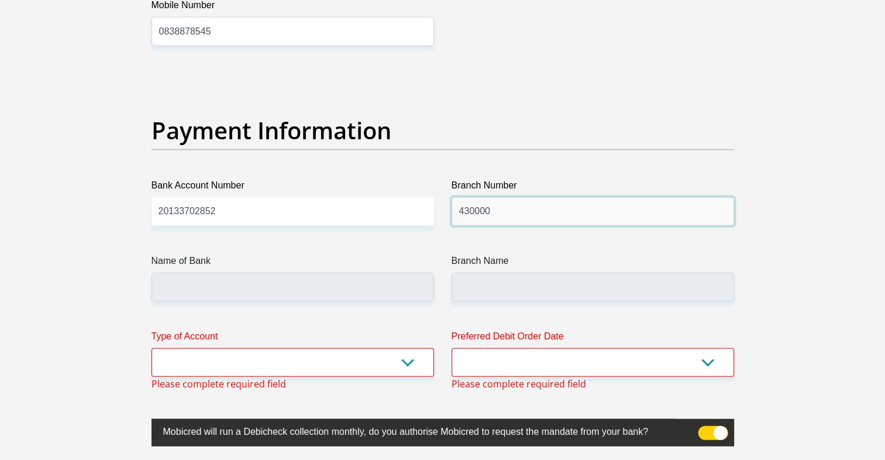
type input "430000"
click at [259, 355] on select "Cheque Savings" at bounding box center [292, 362] width 282 height 29
type input "AFRICAN BANK"
type input "HEAD OFFICE"
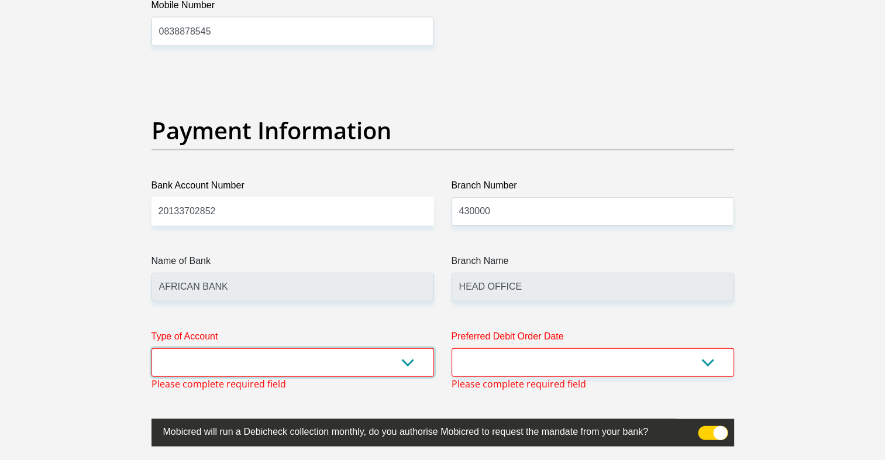
select select "SAV"
click at [151, 348] on select "Cheque Savings" at bounding box center [292, 362] width 282 height 29
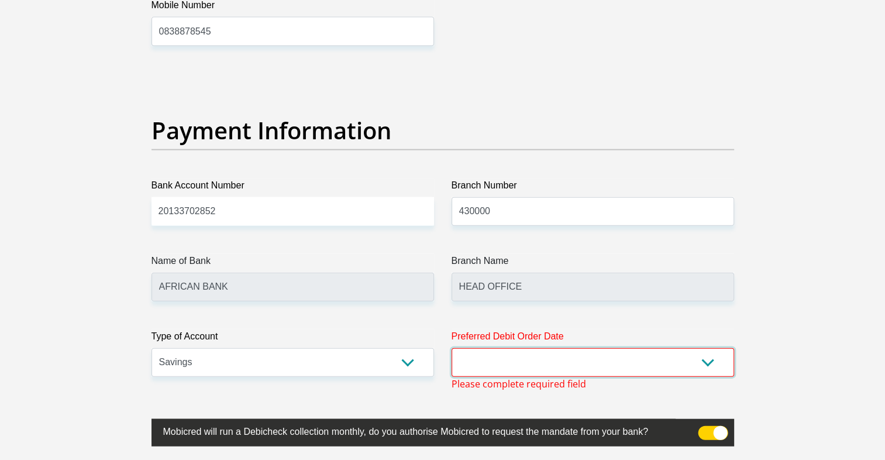
click at [517, 366] on select "1st 2nd 3rd 4th 5th 7th 18th 19th 20th 21st 22nd 23rd 24th 25th 26th 27th 28th …" at bounding box center [592, 362] width 282 height 29
select select "25"
click at [451, 348] on select "1st 2nd 3rd 4th 5th 7th 18th 19th 20th 21st 22nd 23rd 24th 25th 26th 27th 28th …" at bounding box center [592, 362] width 282 height 29
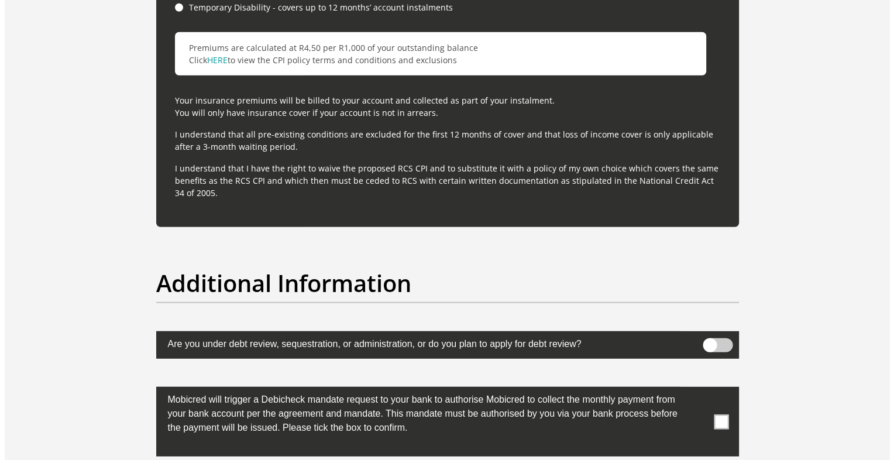
scroll to position [3612, 0]
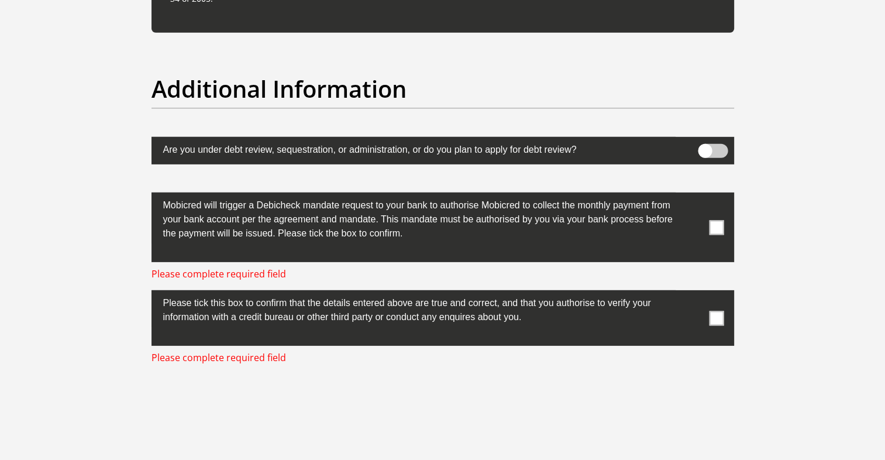
click at [725, 152] on span at bounding box center [713, 151] width 30 height 14
click at [705, 147] on input "checkbox" at bounding box center [705, 147] width 0 height 0
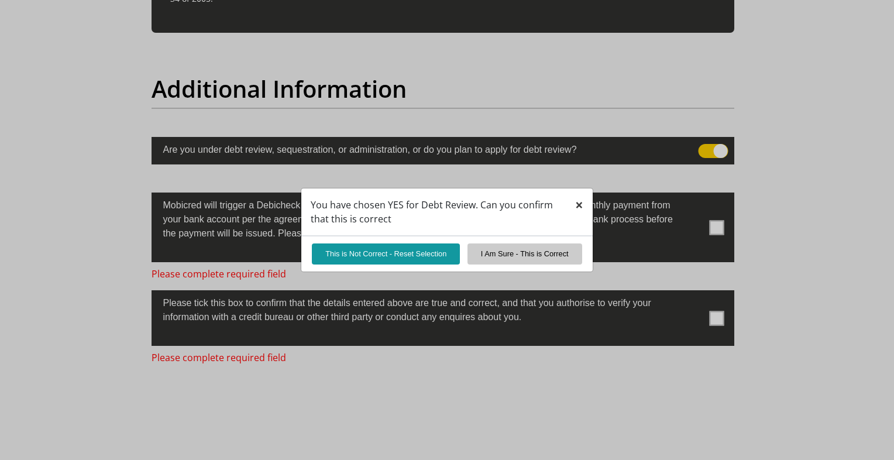
click at [576, 208] on span "×" at bounding box center [579, 204] width 8 height 19
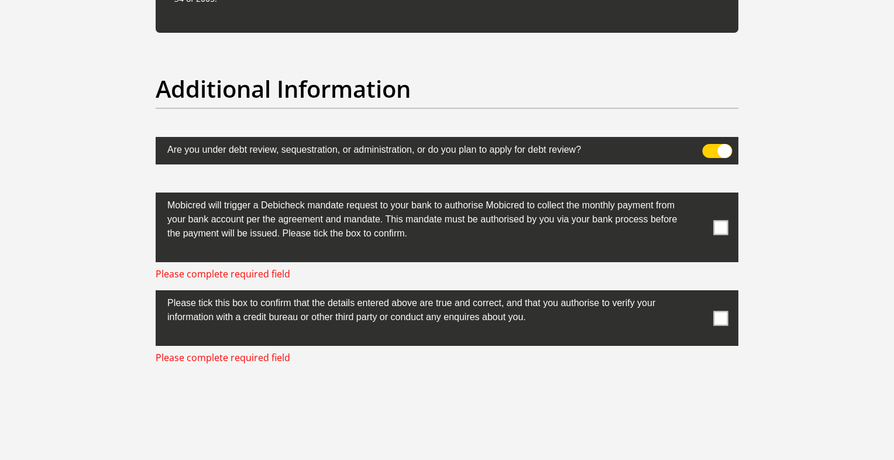
click at [714, 146] on span at bounding box center [717, 151] width 30 height 14
click at [709, 147] on input "checkbox" at bounding box center [709, 147] width 0 height 0
click at [720, 224] on span at bounding box center [720, 227] width 15 height 15
click at [697, 195] on input "checkbox" at bounding box center [697, 195] width 0 height 0
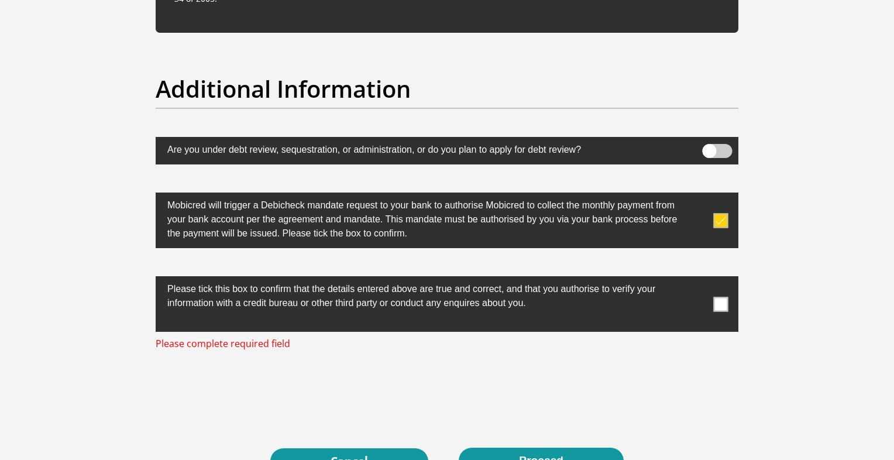
click at [718, 302] on span at bounding box center [720, 303] width 15 height 15
click at [697, 279] on input "checkbox" at bounding box center [697, 279] width 0 height 0
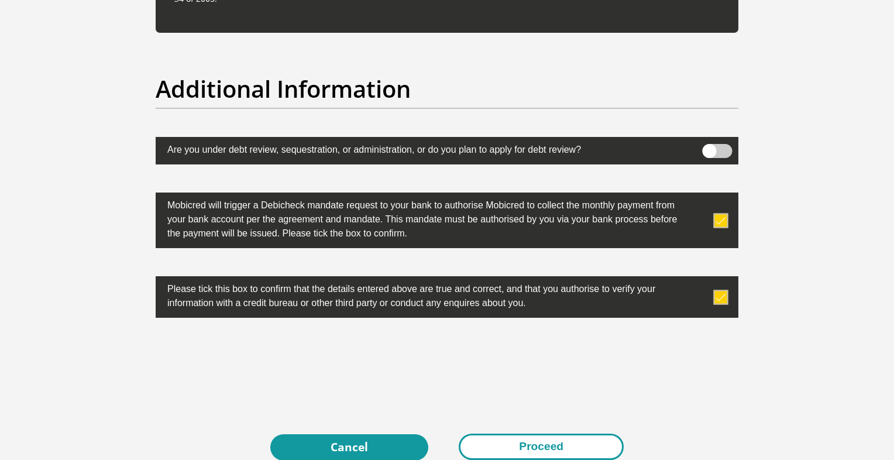
click at [551, 446] on button "Proceed" at bounding box center [540, 446] width 165 height 26
click at [564, 440] on button "Proceed" at bounding box center [540, 446] width 165 height 26
click at [509, 443] on button "Proceed" at bounding box center [540, 446] width 165 height 26
click at [563, 447] on button "Proceed" at bounding box center [540, 446] width 165 height 26
click at [515, 444] on button "Proceed" at bounding box center [540, 446] width 165 height 26
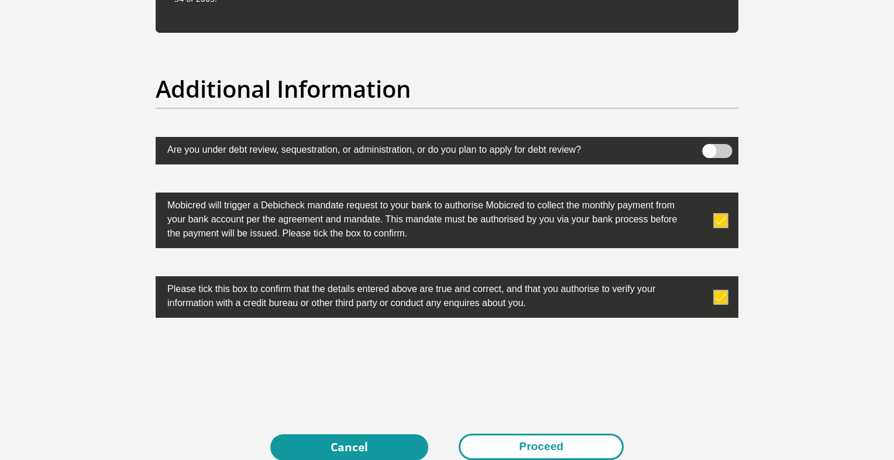
drag, startPoint x: 516, startPoint y: 442, endPoint x: 505, endPoint y: 442, distance: 11.7
click at [505, 442] on button "Proceed" at bounding box center [540, 446] width 165 height 26
click at [503, 442] on button "Proceed" at bounding box center [540, 446] width 165 height 26
click at [542, 439] on button "Proceed" at bounding box center [540, 446] width 165 height 26
click at [515, 446] on button "Proceed" at bounding box center [540, 446] width 165 height 26
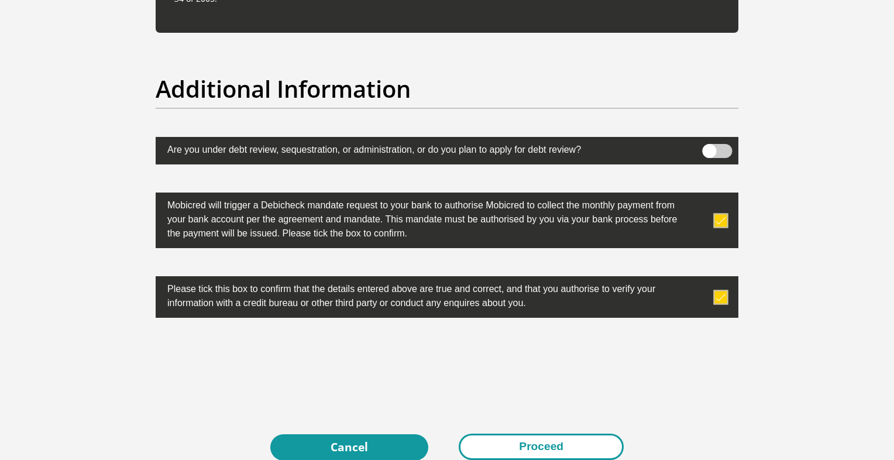
click at [538, 440] on button "Proceed" at bounding box center [540, 446] width 165 height 26
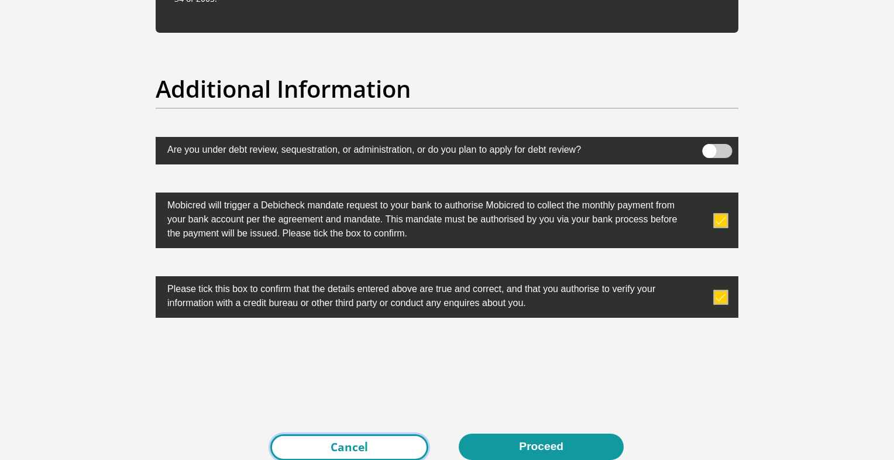
click at [399, 442] on link "Cancel" at bounding box center [349, 447] width 158 height 26
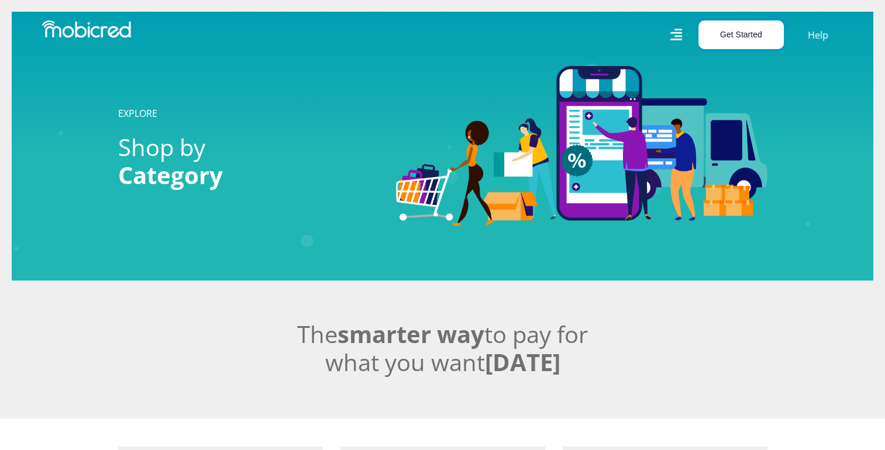
click at [729, 33] on button "Get Started" at bounding box center [740, 34] width 85 height 29
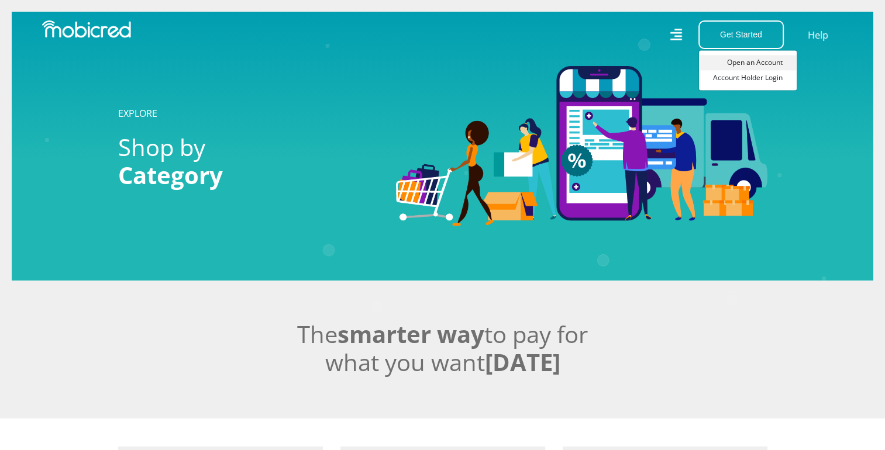
click at [745, 62] on link "Open an Account" at bounding box center [748, 62] width 98 height 15
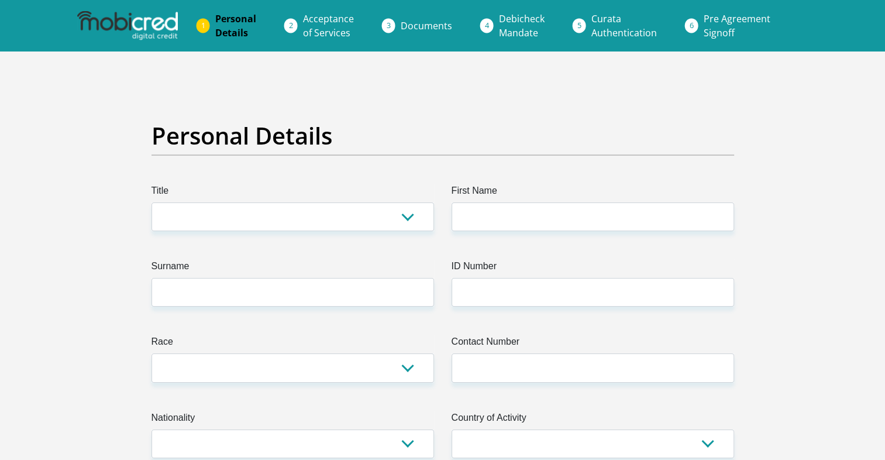
click at [206, 26] on li "Personal Details" at bounding box center [250, 25] width 88 height 37
